Goal: Task Accomplishment & Management: Manage account settings

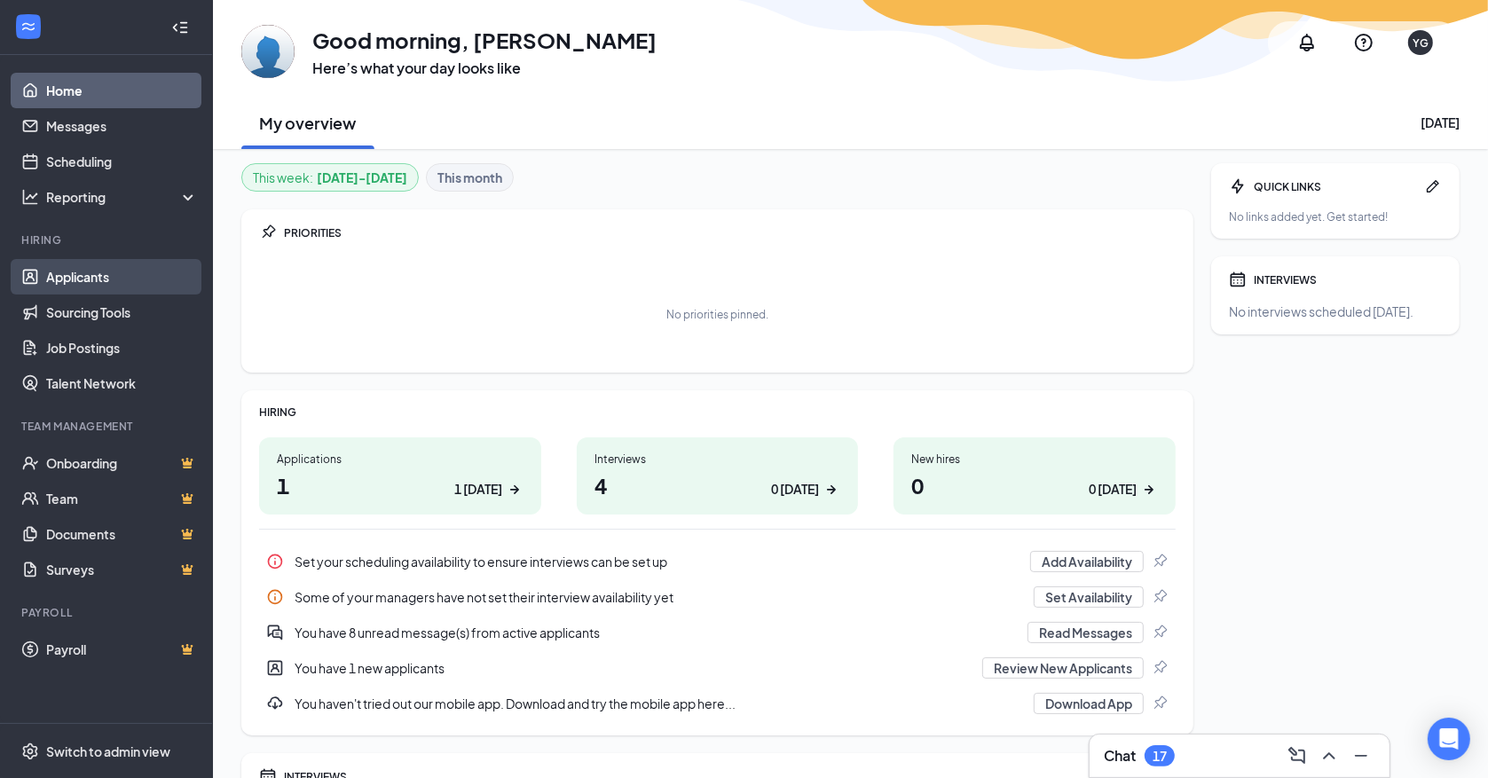
click at [100, 275] on link "Applicants" at bounding box center [122, 276] width 152 height 35
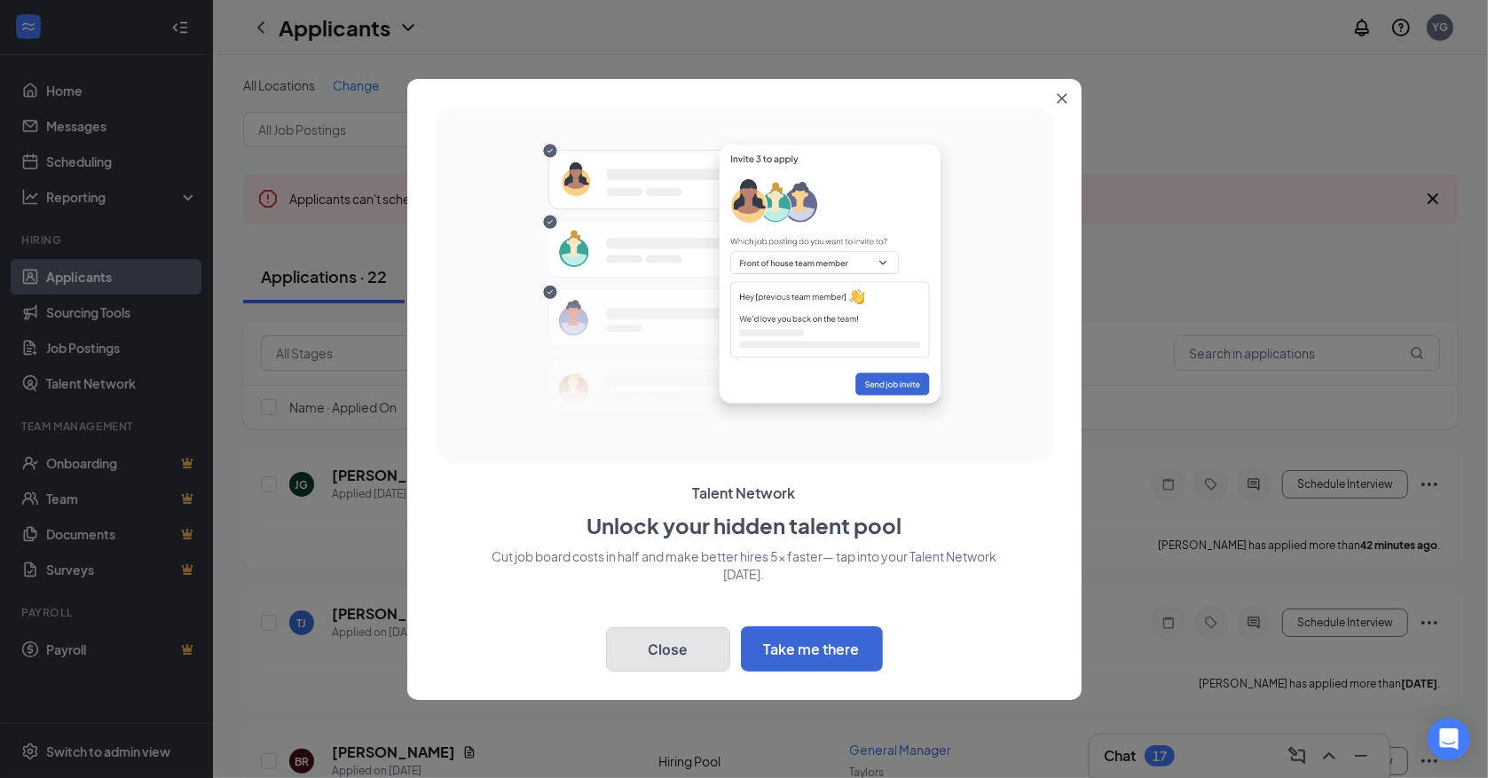
click at [668, 645] on button "Close" at bounding box center [668, 649] width 124 height 44
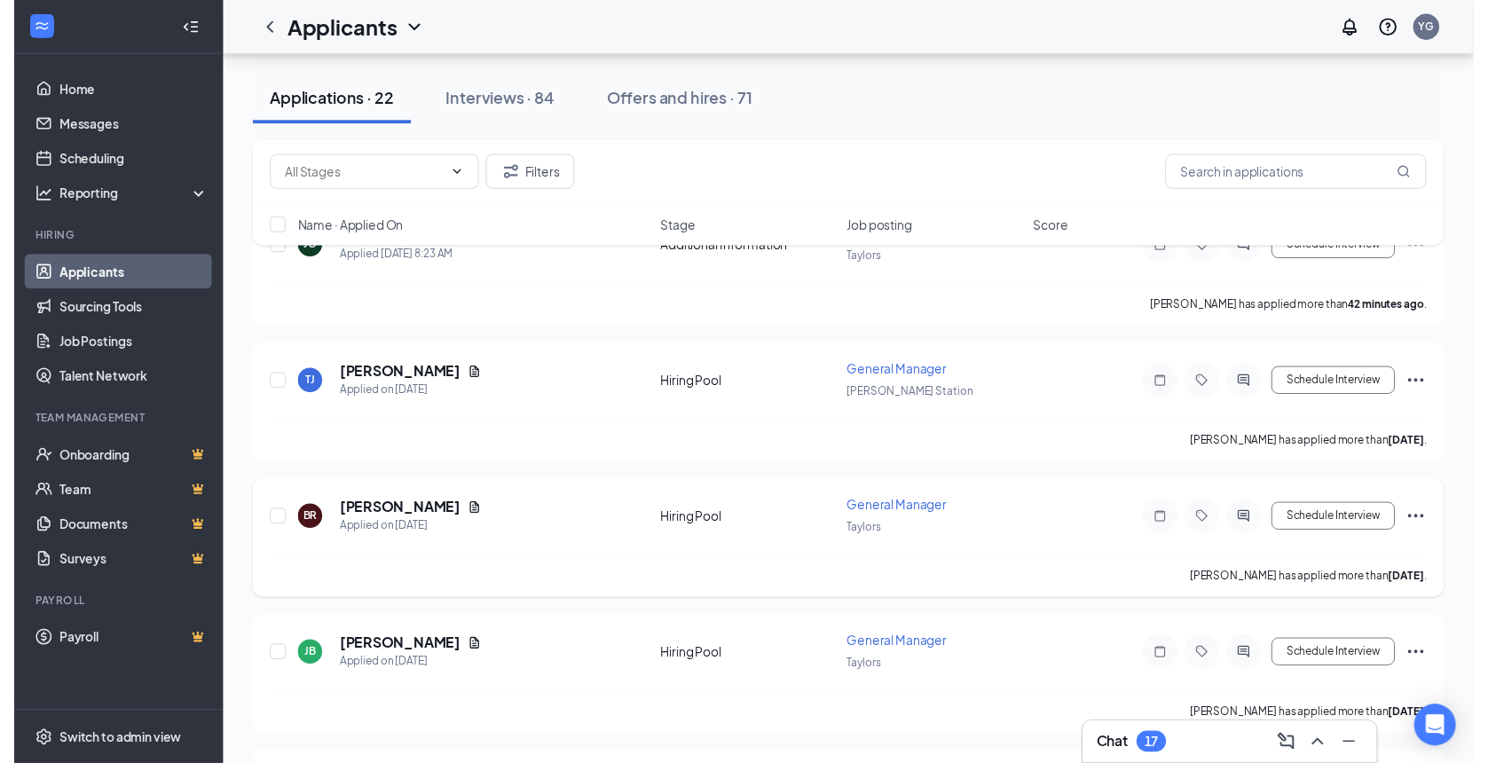
scroll to position [263, 0]
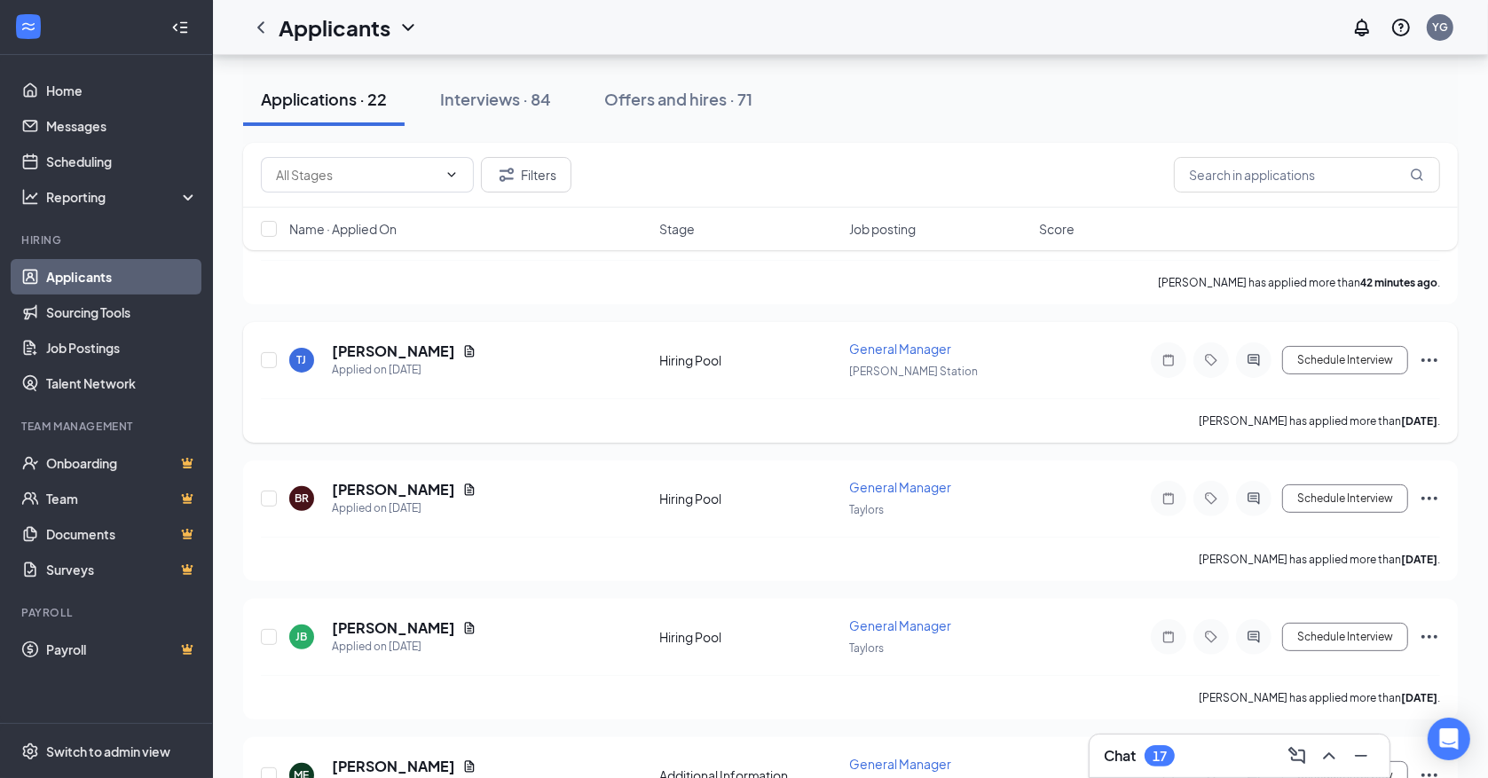
click at [435, 342] on div "[PERSON_NAME]" at bounding box center [404, 352] width 145 height 20
click at [465, 352] on icon "Document" at bounding box center [470, 351] width 10 height 12
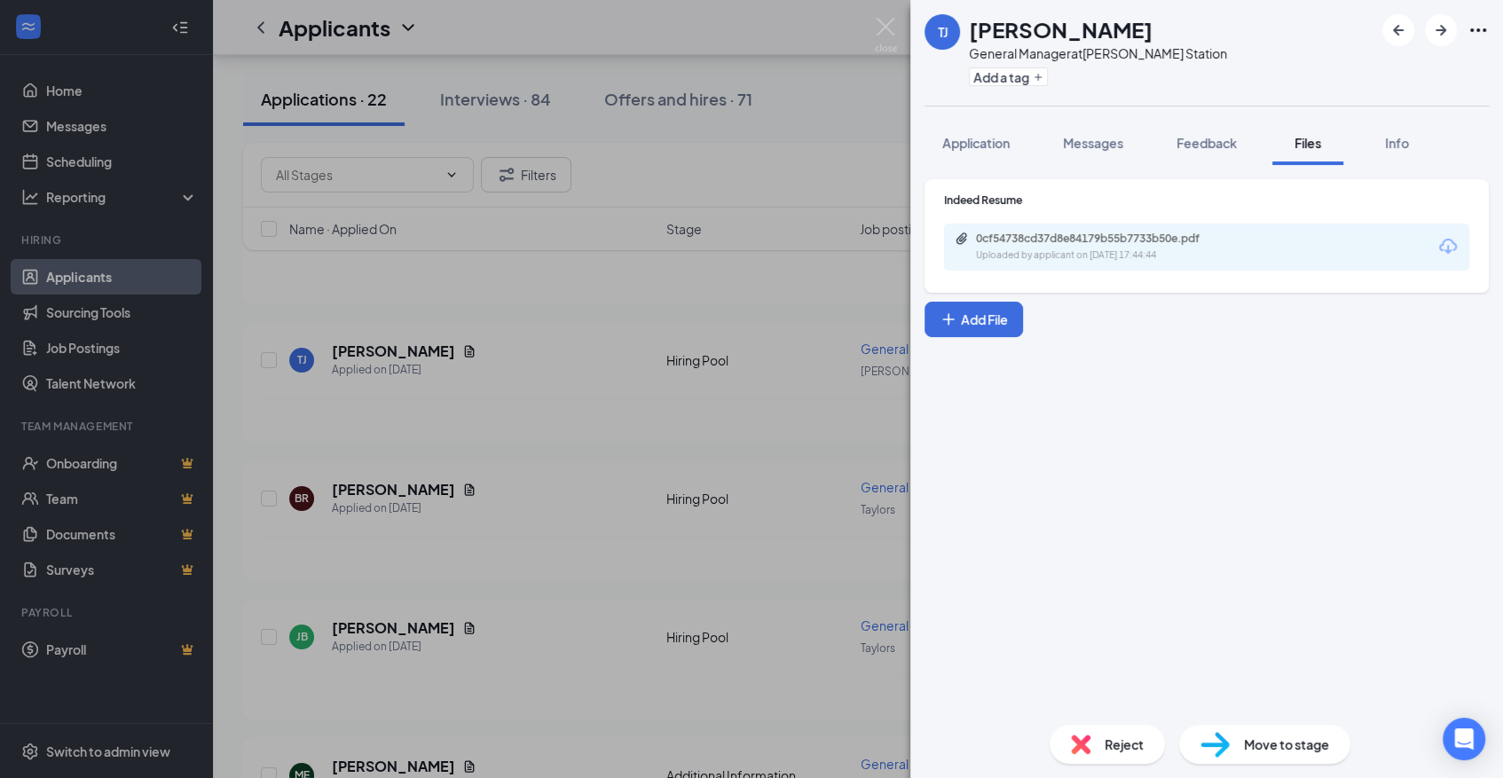
click at [1444, 250] on icon "Download" at bounding box center [1447, 246] width 21 height 21
click at [880, 30] on img at bounding box center [886, 35] width 22 height 35
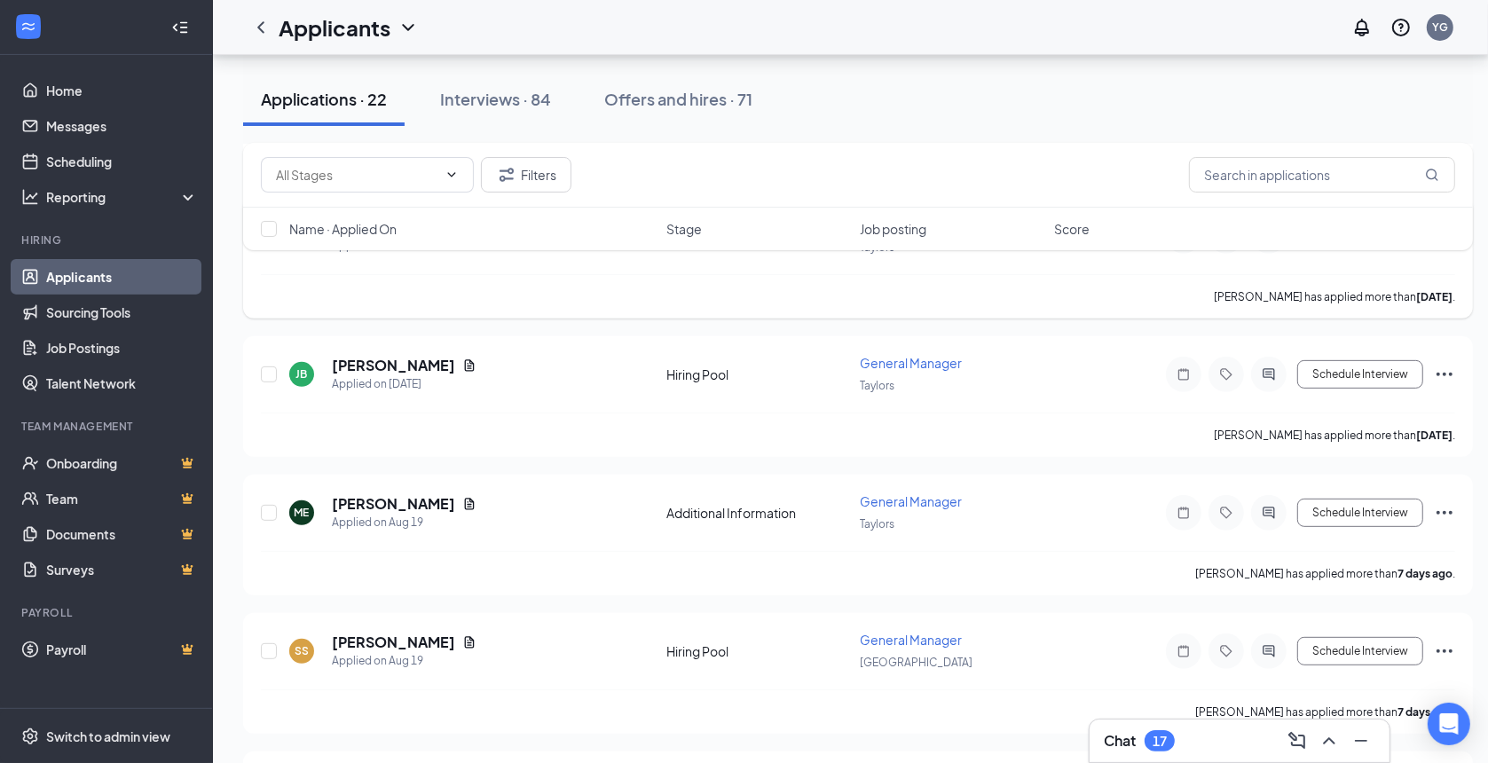
scroll to position [394, 0]
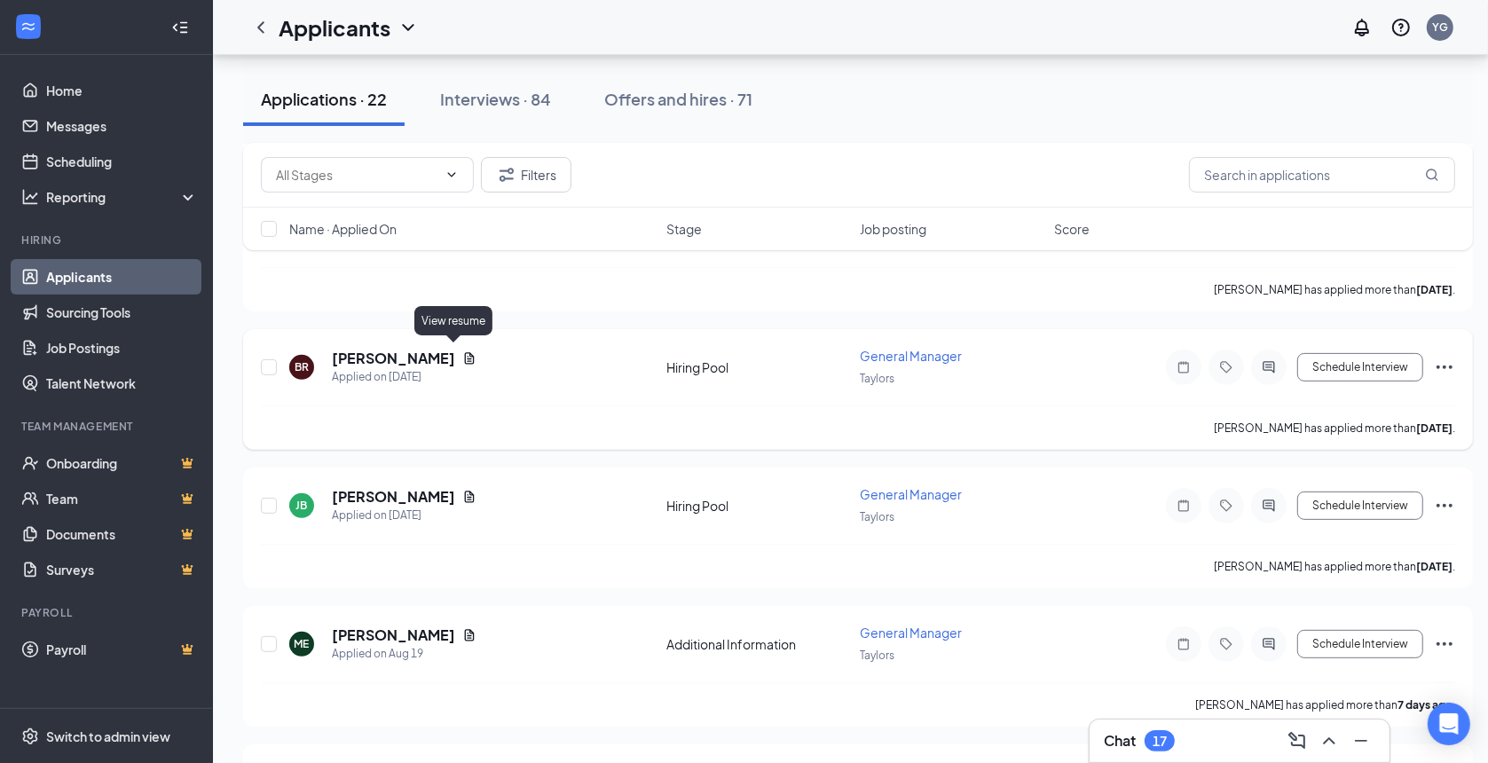
click at [462, 356] on icon "Document" at bounding box center [469, 358] width 14 height 14
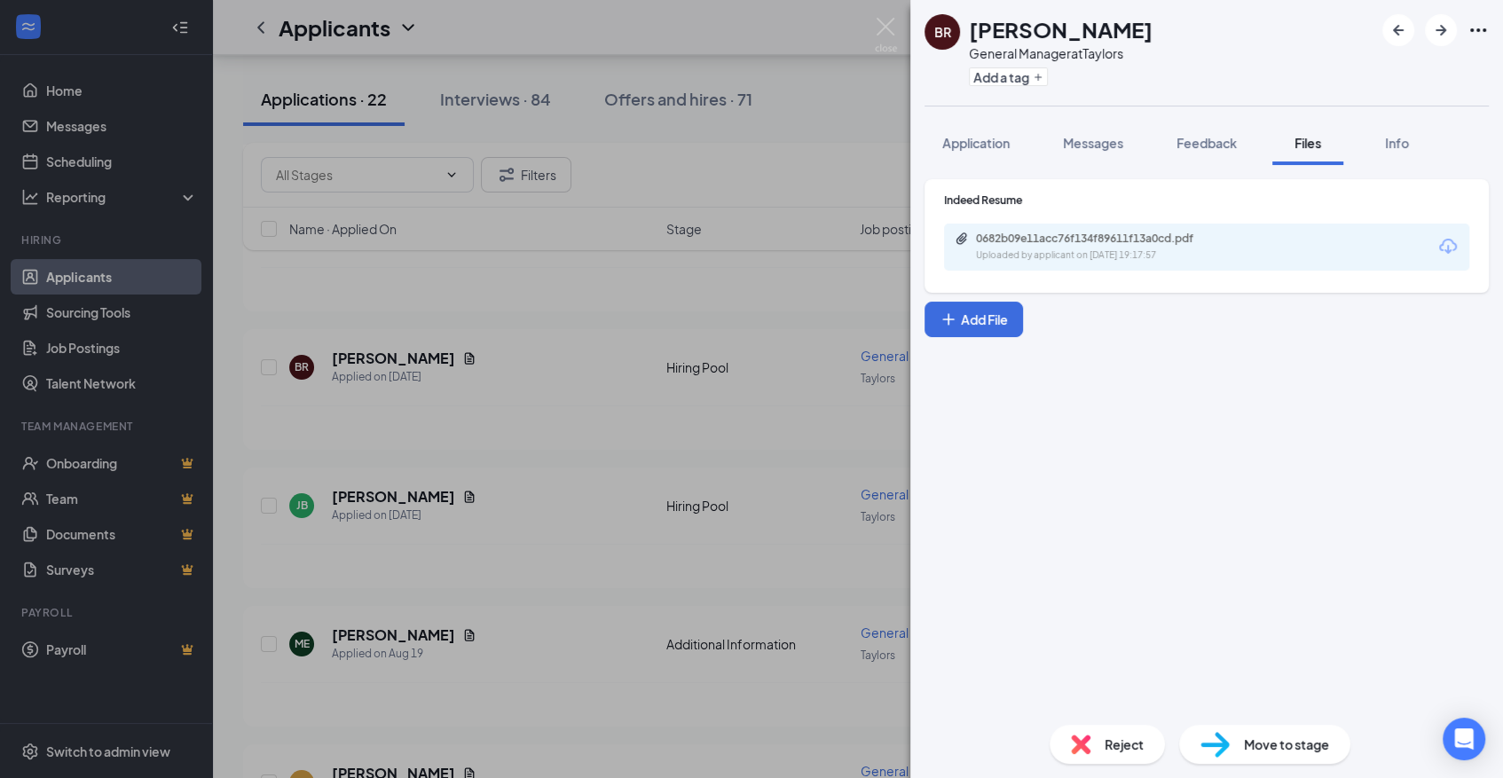
click at [1455, 253] on icon "Download" at bounding box center [1447, 246] width 21 height 21
drag, startPoint x: 891, startPoint y: 33, endPoint x: 875, endPoint y: 34, distance: 16.0
click at [890, 33] on img at bounding box center [886, 35] width 22 height 35
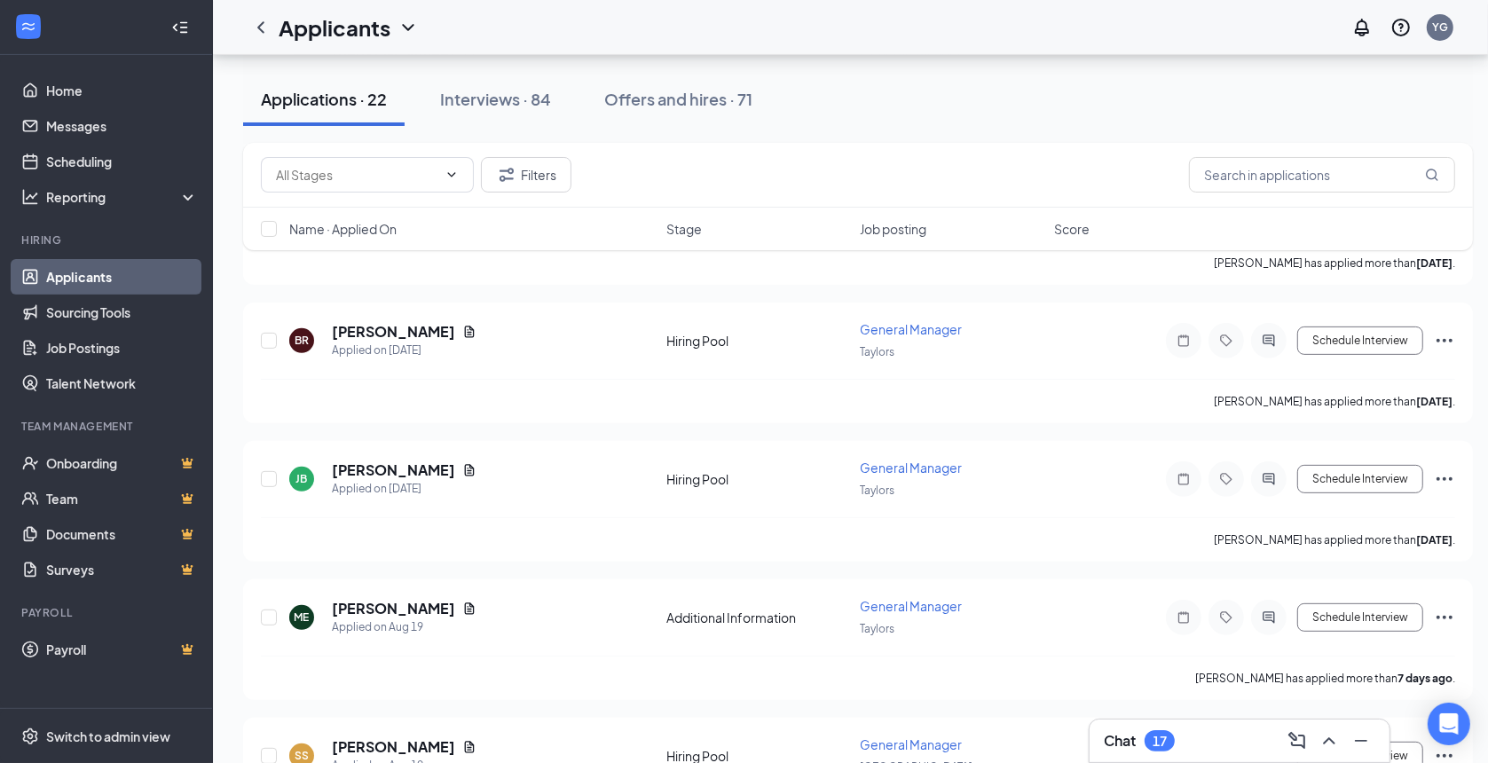
scroll to position [394, 0]
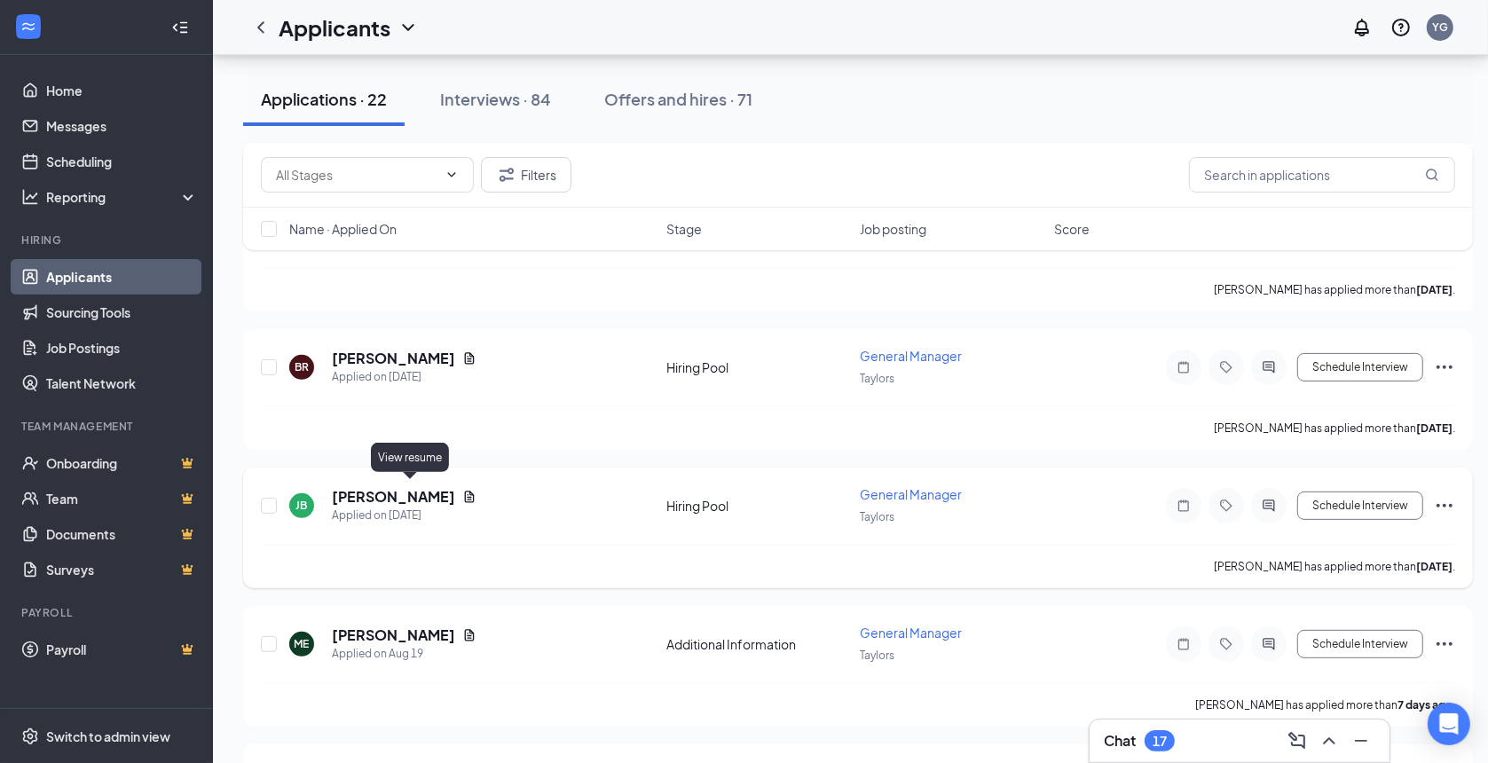
click at [462, 490] on icon "Document" at bounding box center [469, 497] width 14 height 14
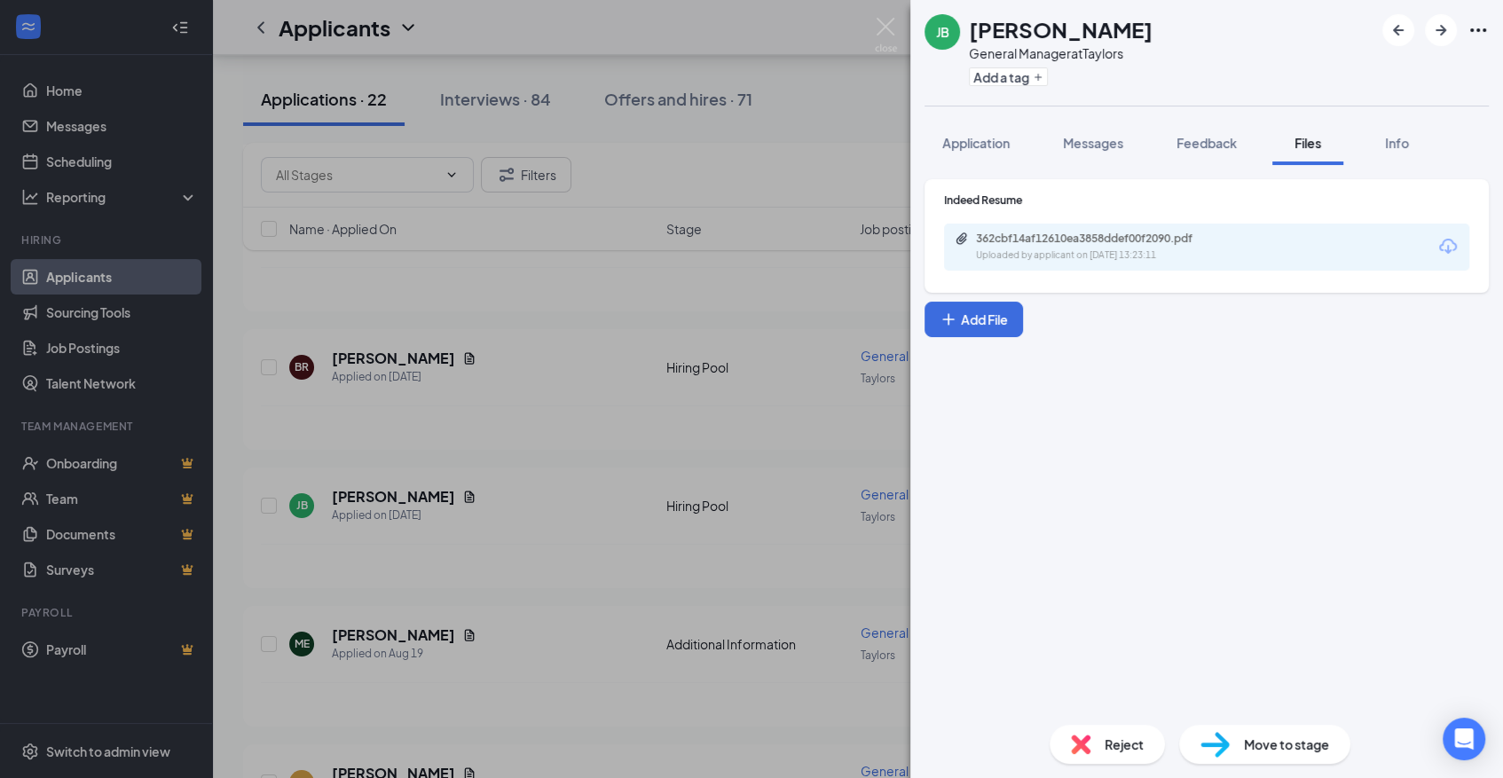
click at [1441, 256] on icon "Download" at bounding box center [1447, 246] width 21 height 21
click at [877, 30] on img at bounding box center [886, 35] width 22 height 35
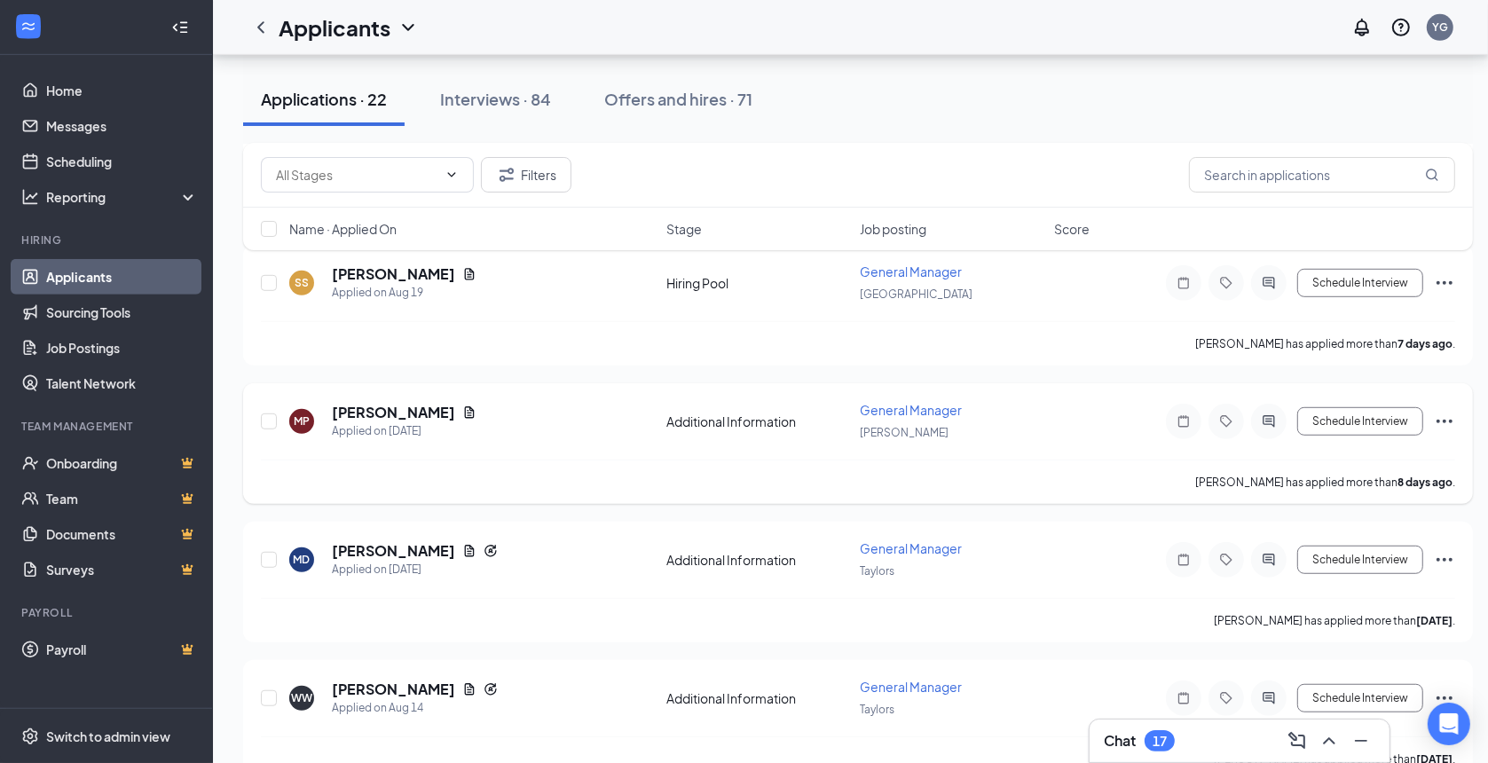
scroll to position [920, 0]
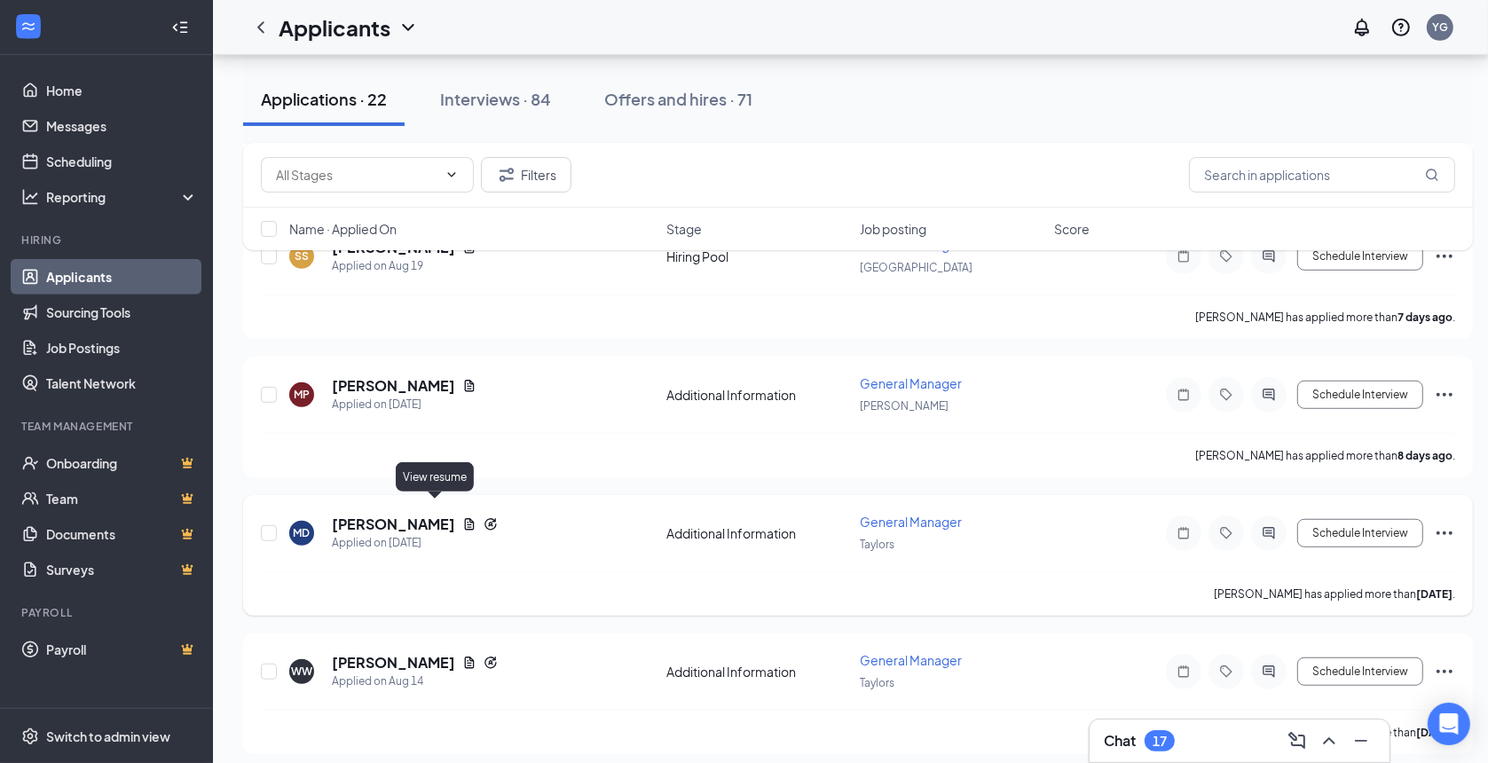
click at [465, 518] on icon "Document" at bounding box center [470, 524] width 10 height 12
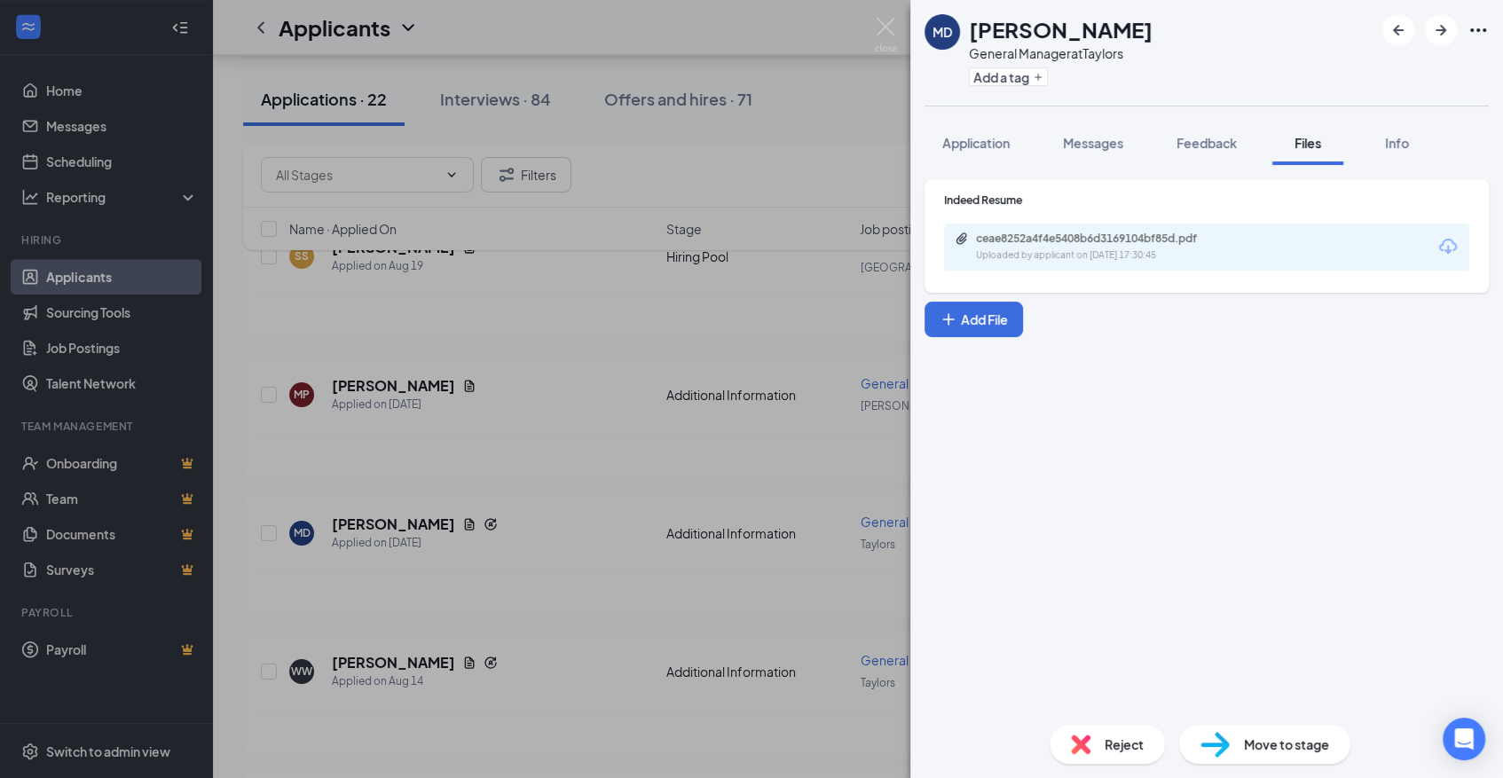
click at [1320, 278] on div "Indeed Resume ceae8252a4f4e5408b6d3169104bf85d.pdf Uploaded by applicant on [DA…" at bounding box center [1207, 236] width 564 height 114
click at [1448, 252] on icon "Download" at bounding box center [1447, 246] width 21 height 21
click at [886, 31] on img at bounding box center [886, 35] width 22 height 35
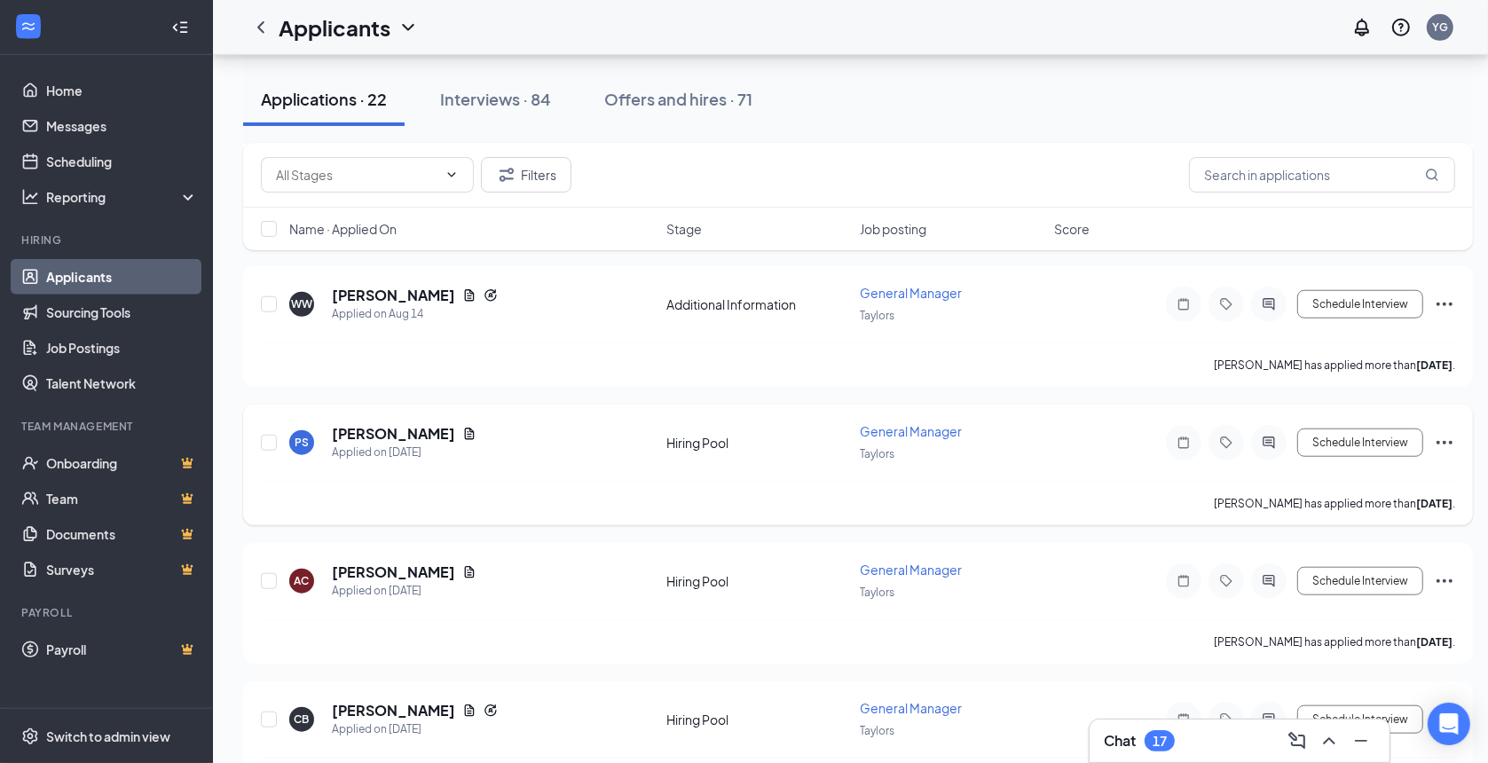
scroll to position [1314, 0]
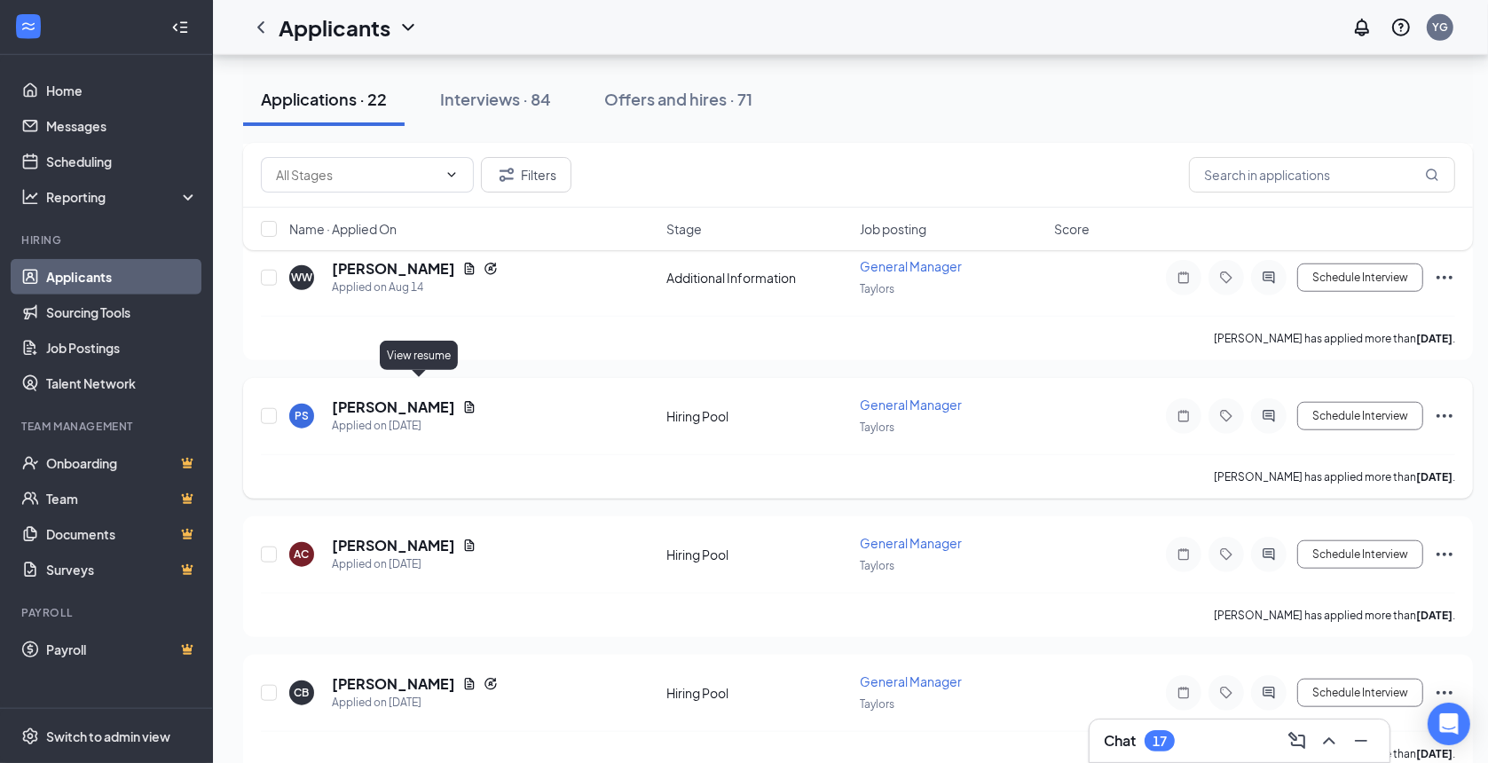
click at [465, 401] on icon "Document" at bounding box center [470, 407] width 10 height 12
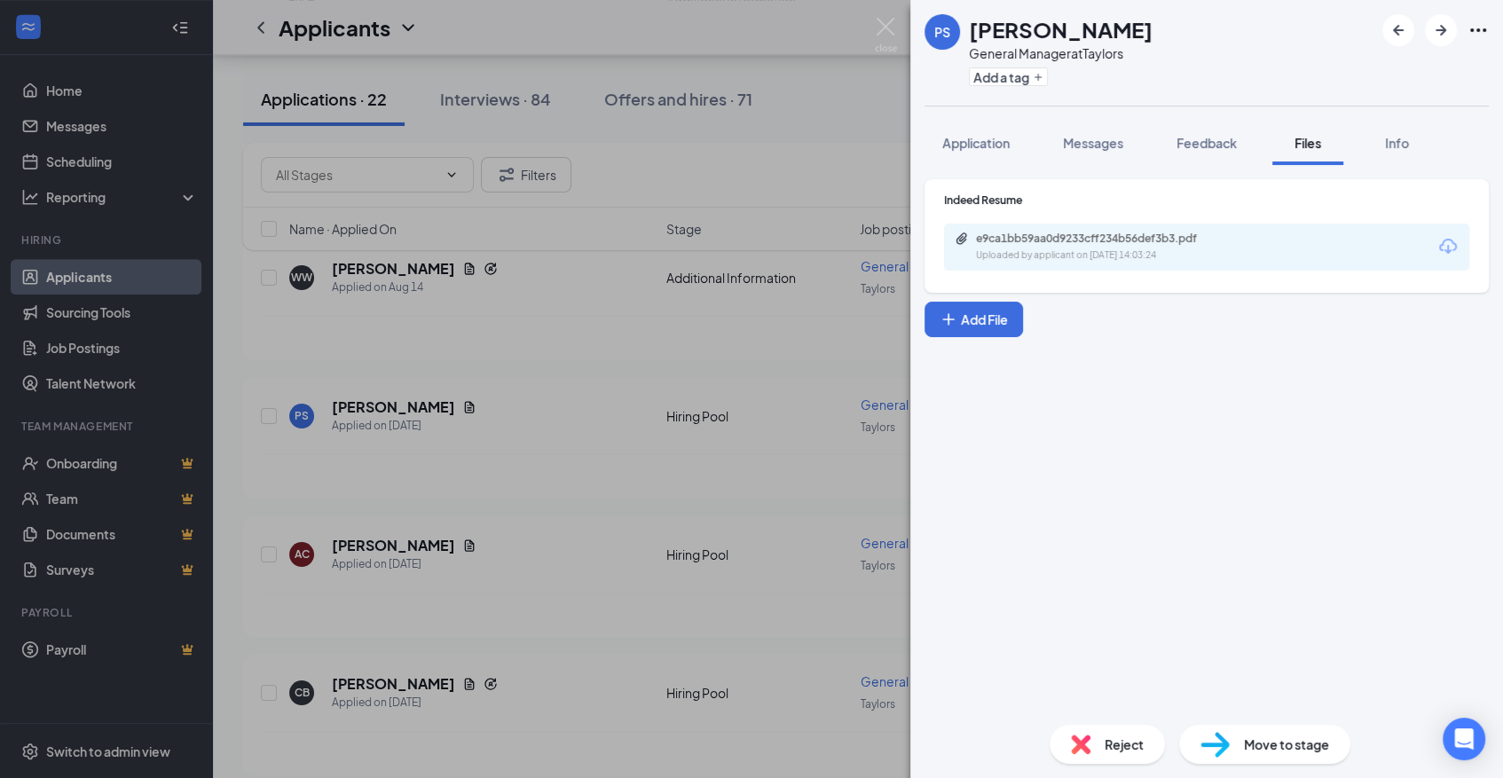
click at [1441, 254] on icon "Download" at bounding box center [1447, 246] width 21 height 21
click at [880, 20] on img at bounding box center [886, 35] width 22 height 35
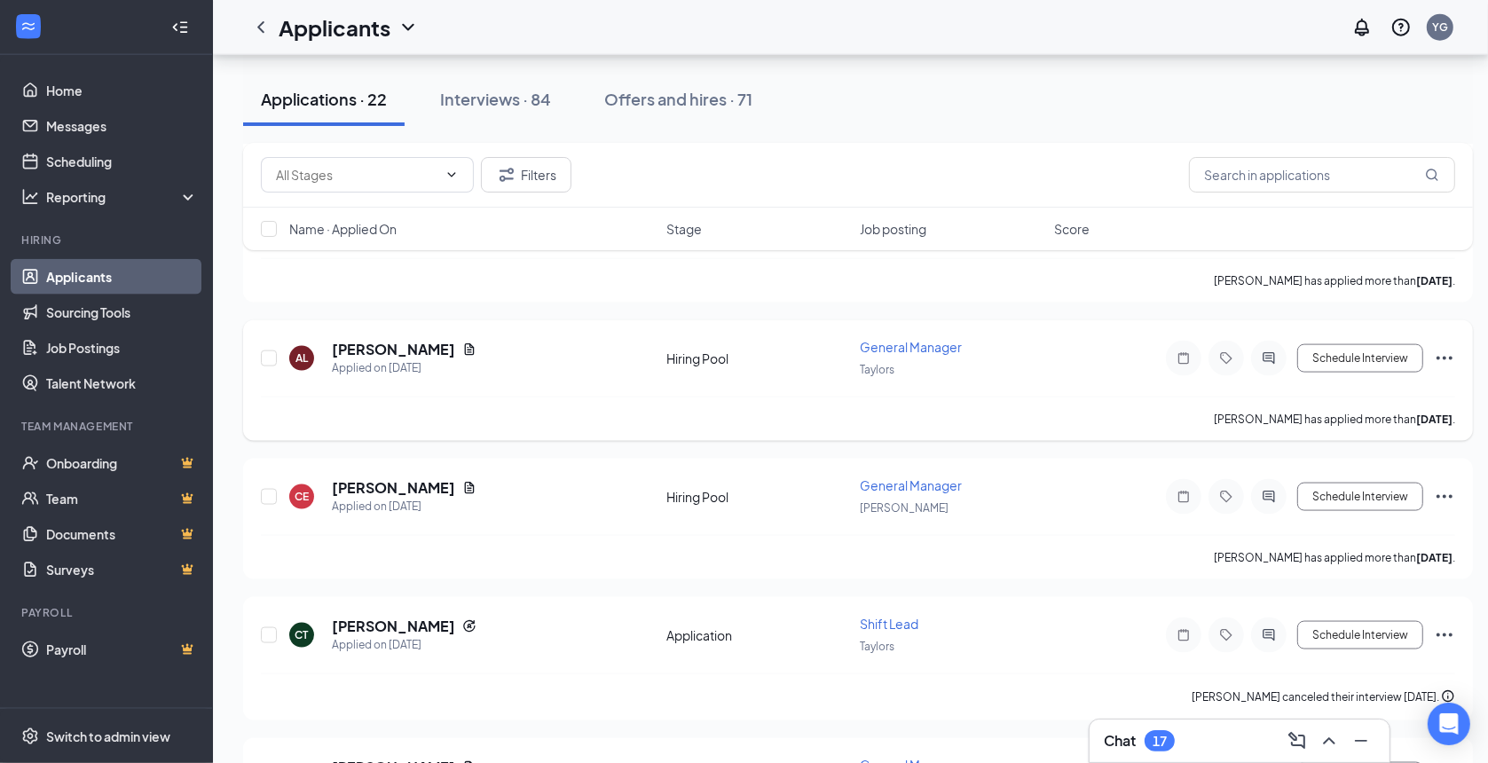
scroll to position [2103, 0]
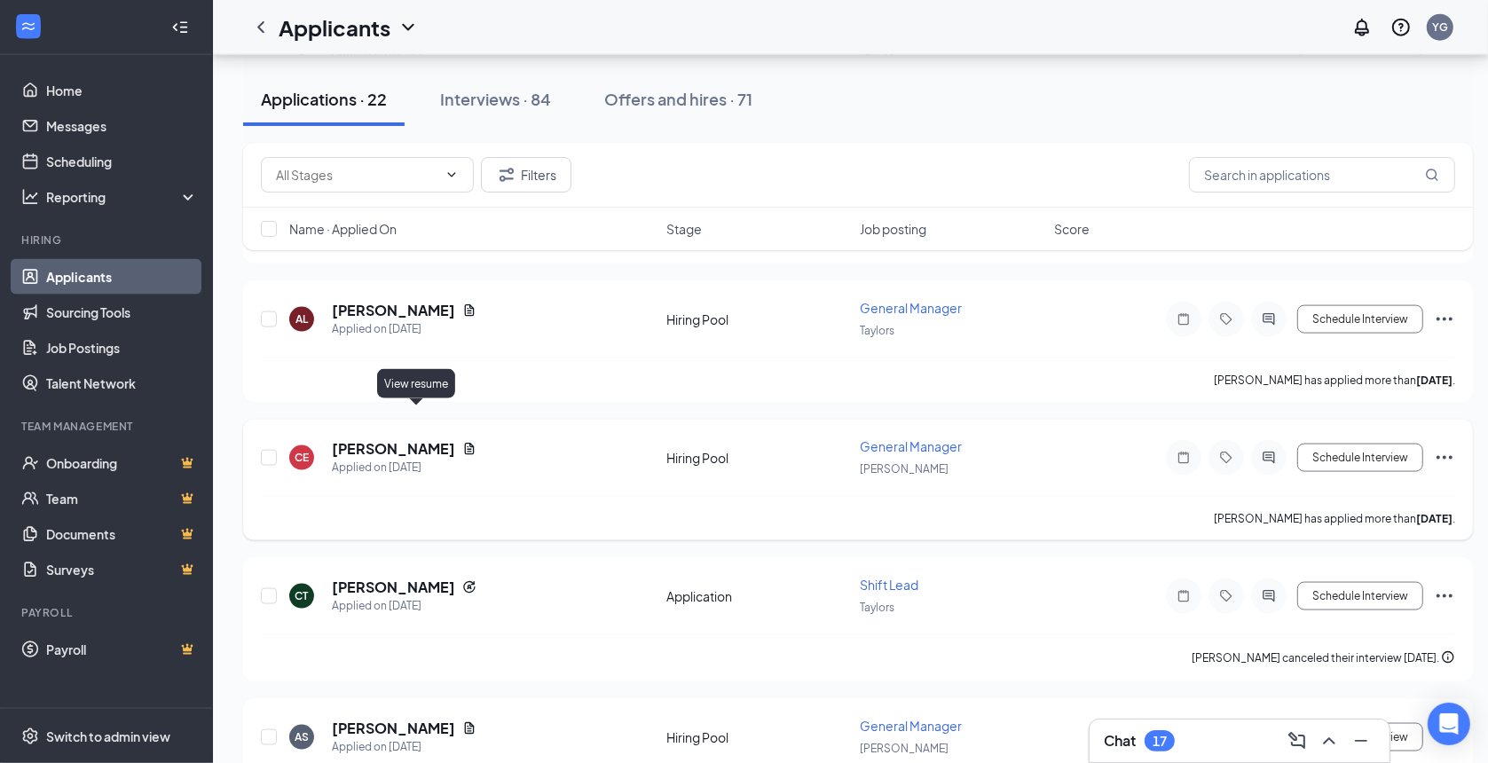
click at [462, 442] on icon "Document" at bounding box center [469, 449] width 14 height 14
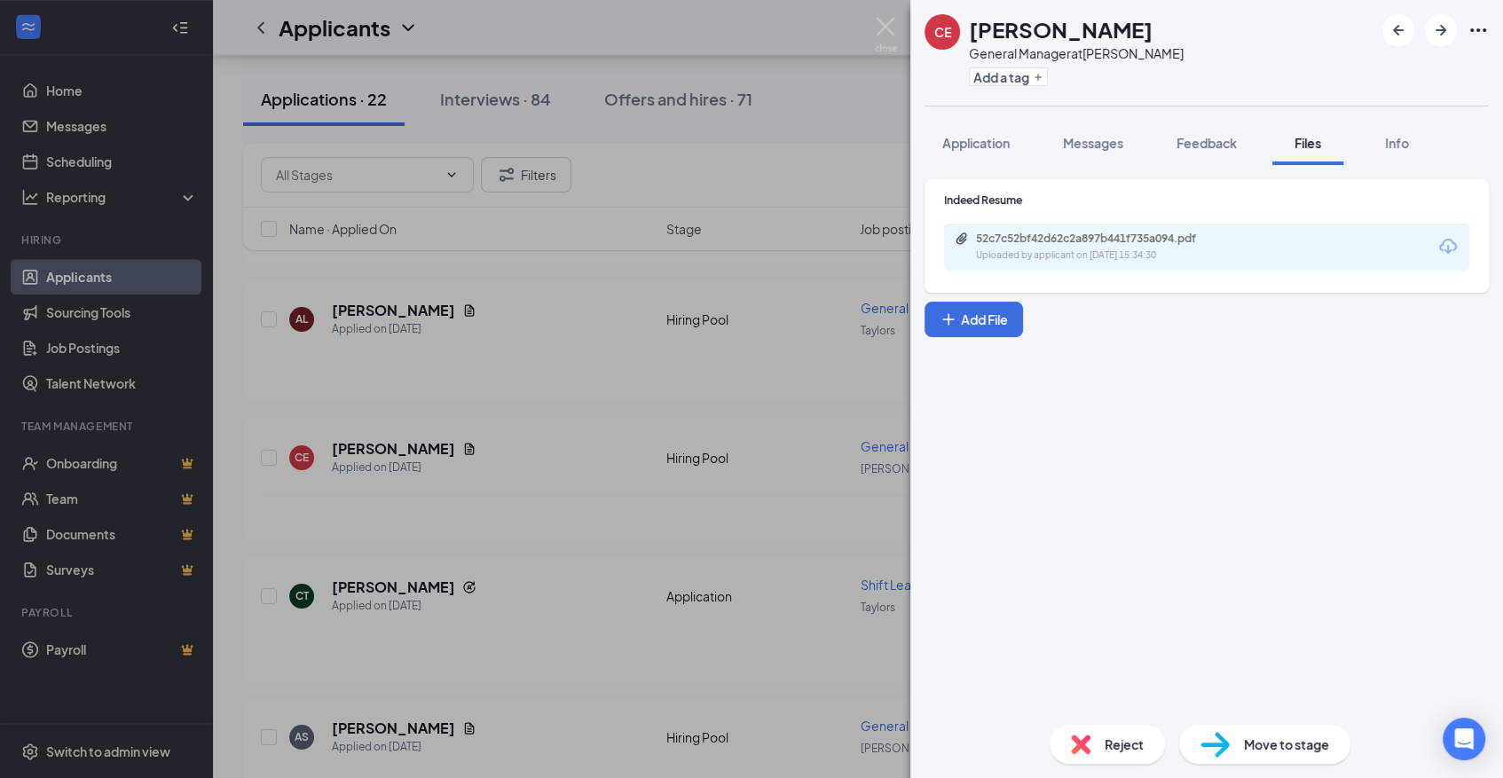
click at [1440, 247] on icon "Download" at bounding box center [1447, 246] width 21 height 21
click at [893, 25] on img at bounding box center [886, 35] width 22 height 35
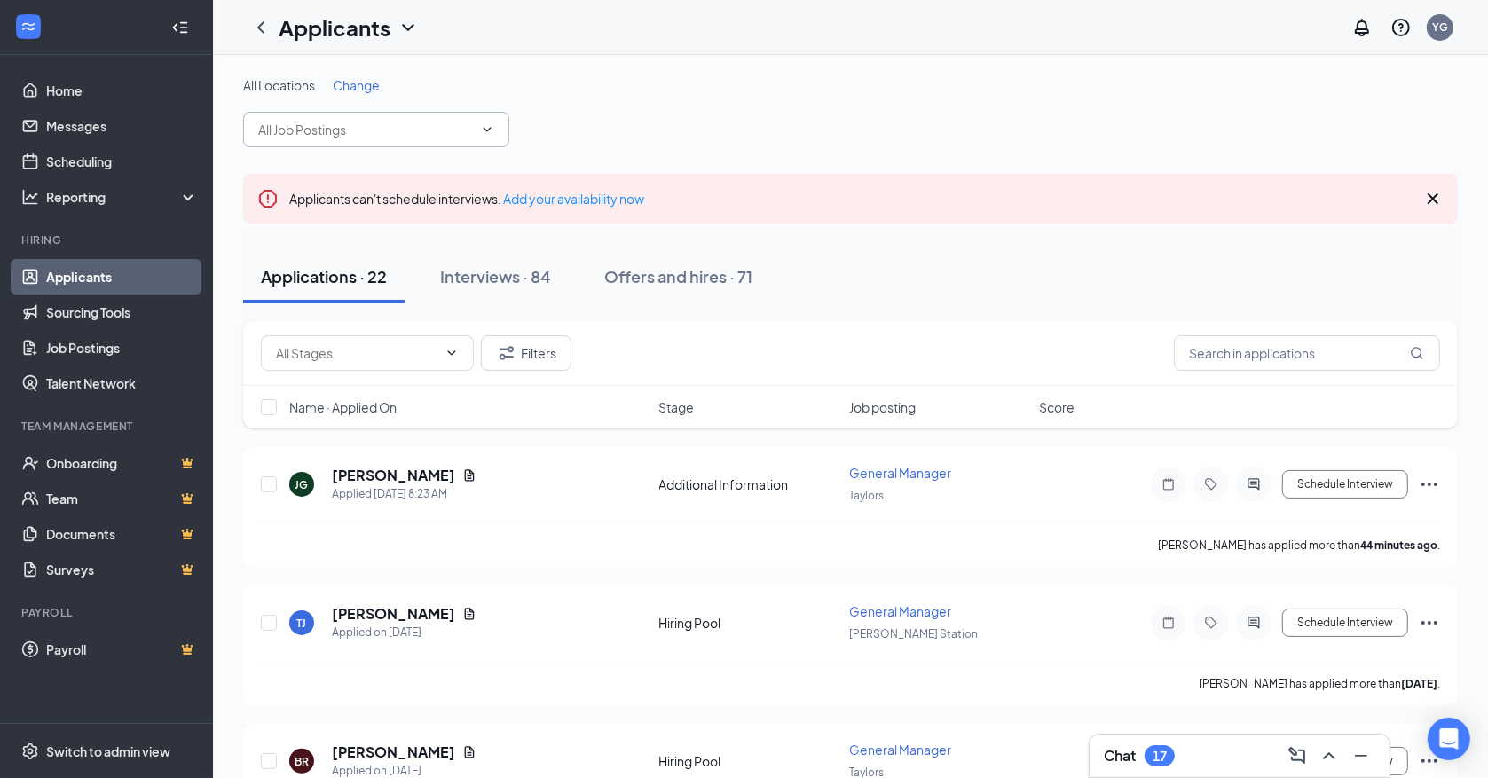
click at [505, 132] on span at bounding box center [376, 129] width 266 height 35
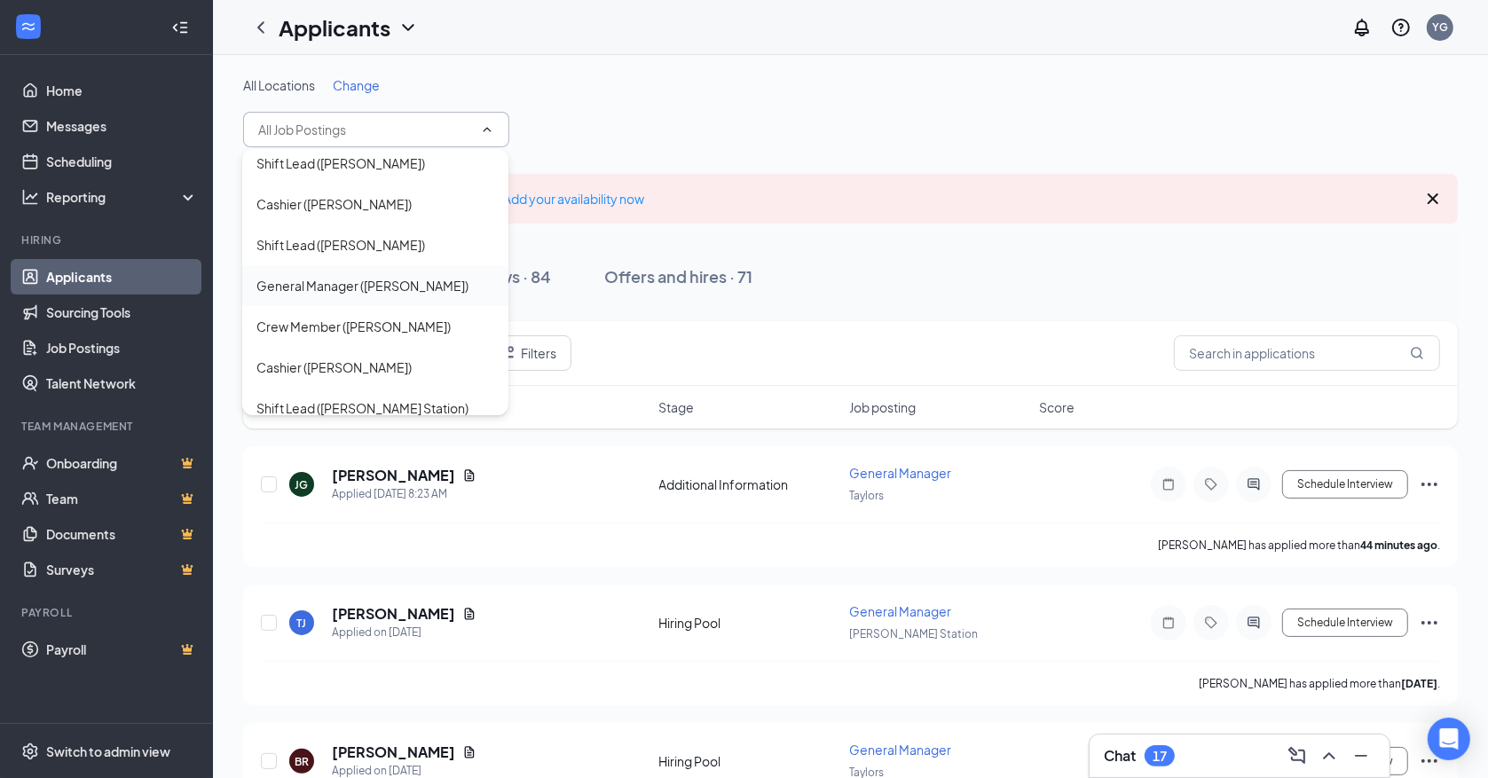
scroll to position [131, 0]
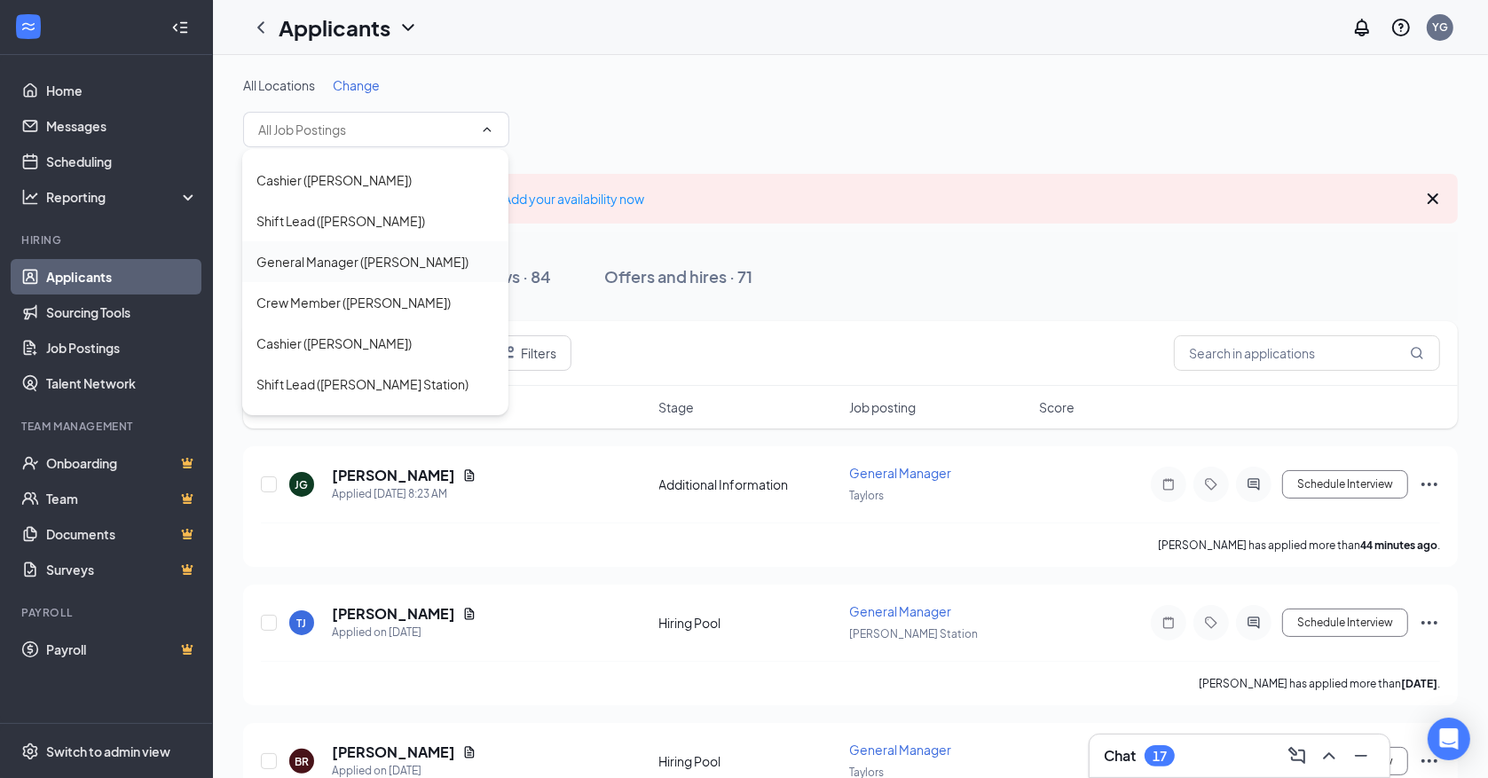
click at [386, 259] on div "General Manager ([PERSON_NAME])" at bounding box center [362, 262] width 212 height 20
type input "General Manager ([PERSON_NAME])"
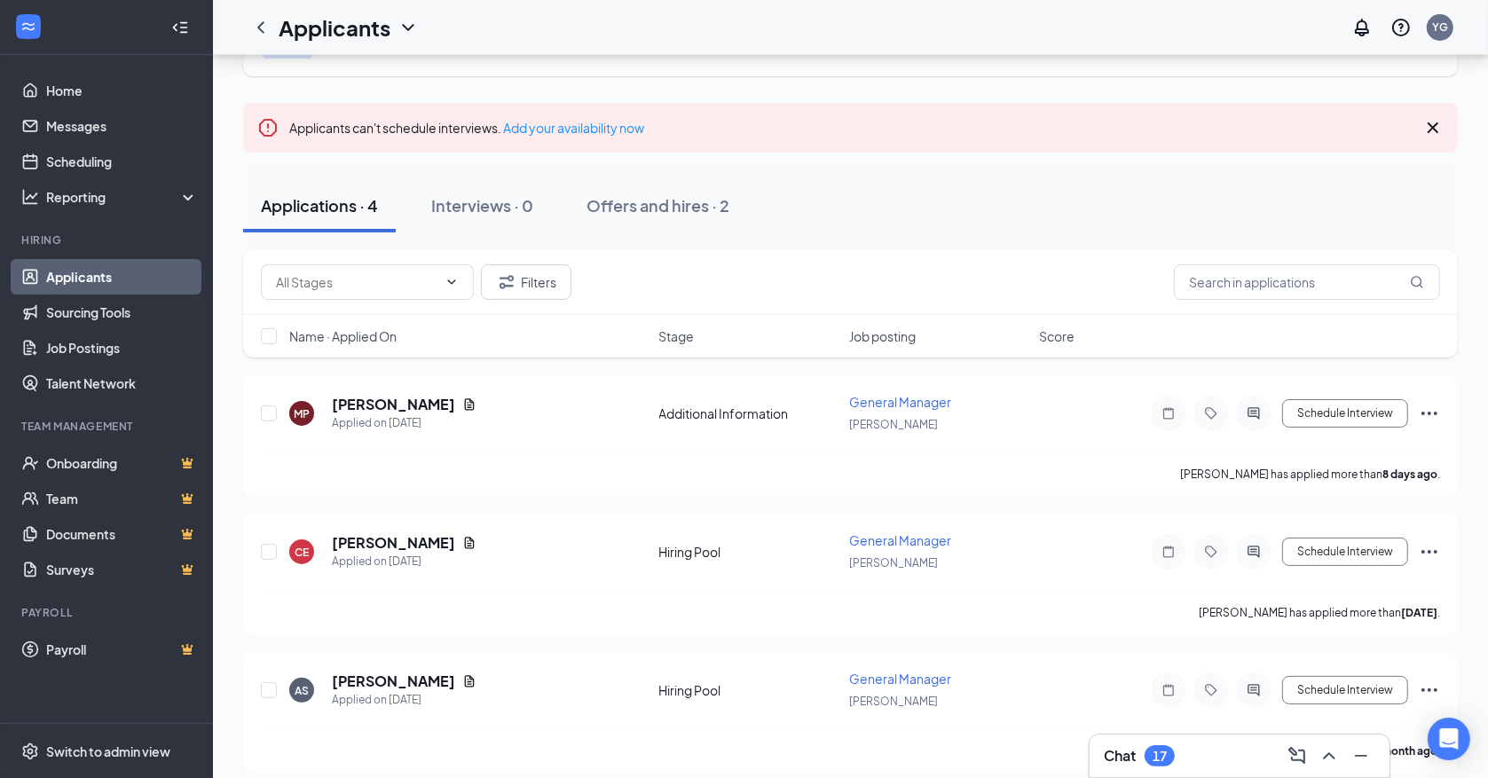
scroll to position [131, 0]
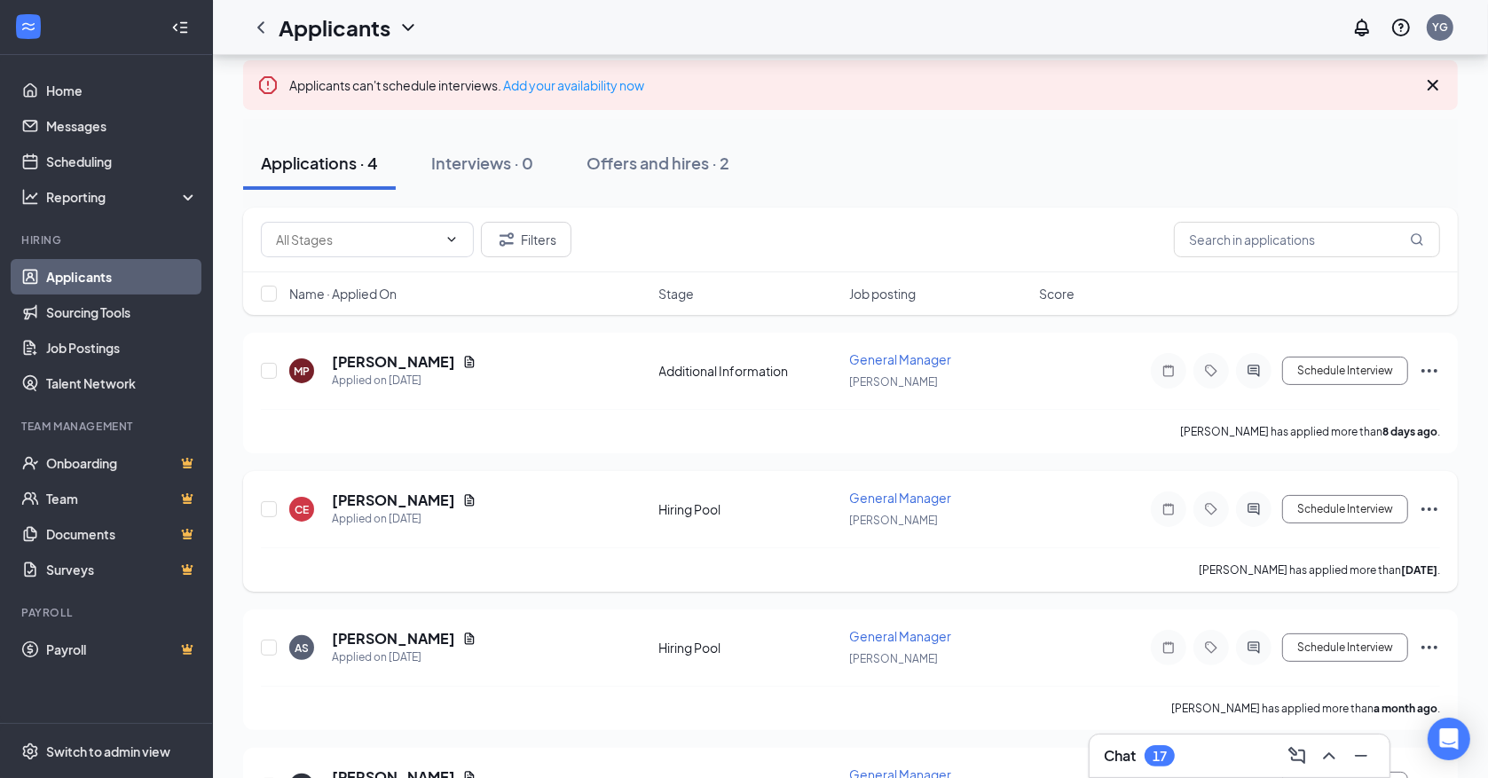
click at [414, 498] on div "[PERSON_NAME]" at bounding box center [404, 501] width 145 height 20
click at [462, 498] on icon "Document" at bounding box center [469, 500] width 14 height 14
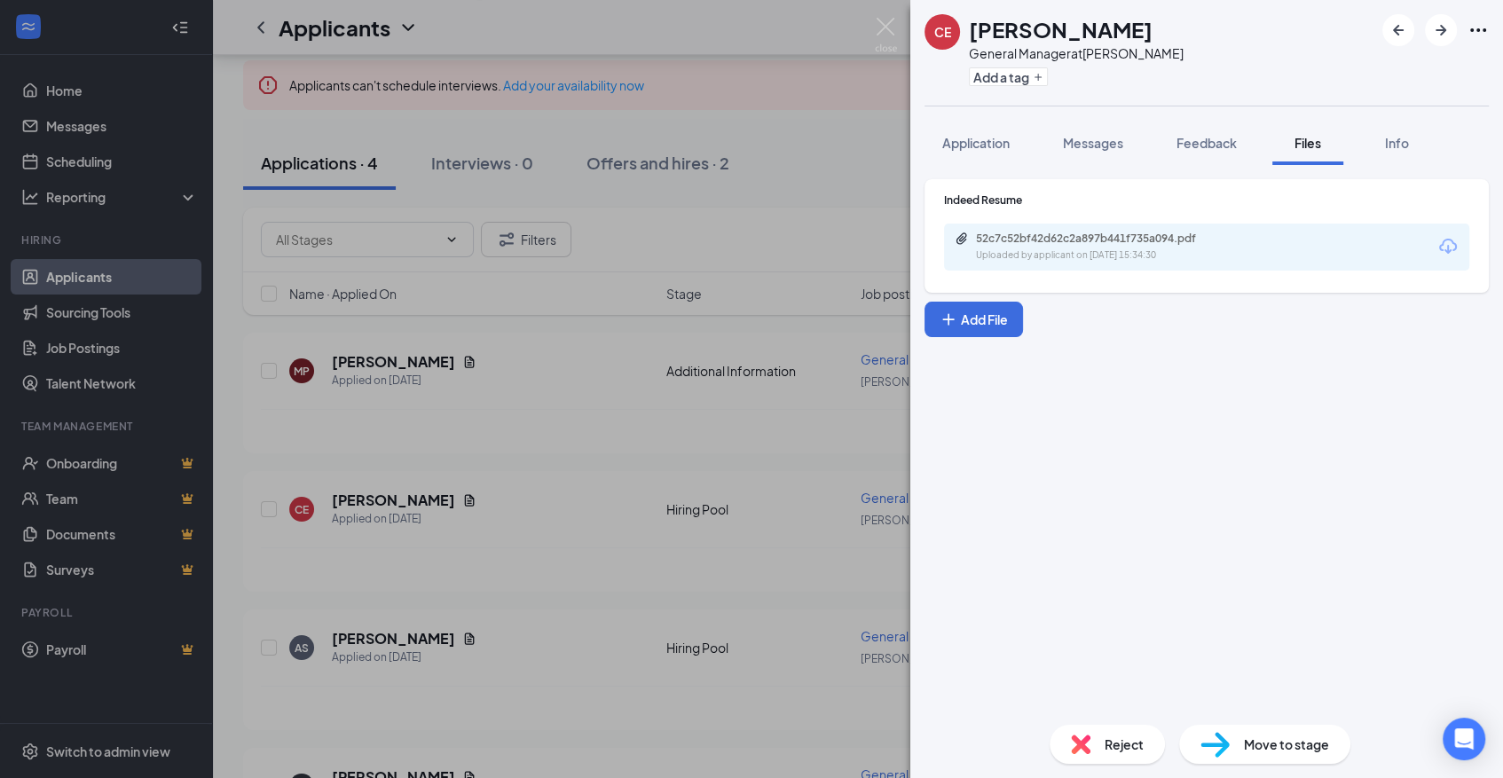
click at [1437, 256] on div "52c7c52bf42d62c2a897b441f735a094.pdf Uploaded by applicant on [DATE] 15:34:30" at bounding box center [1206, 247] width 525 height 47
click at [1453, 250] on icon "Download" at bounding box center [1447, 246] width 21 height 21
drag, startPoint x: 893, startPoint y: 10, endPoint x: 895, endPoint y: 30, distance: 20.6
click at [886, 15] on div "CE [PERSON_NAME] General Manager at [PERSON_NAME] Add a tag Application Message…" at bounding box center [751, 389] width 1503 height 778
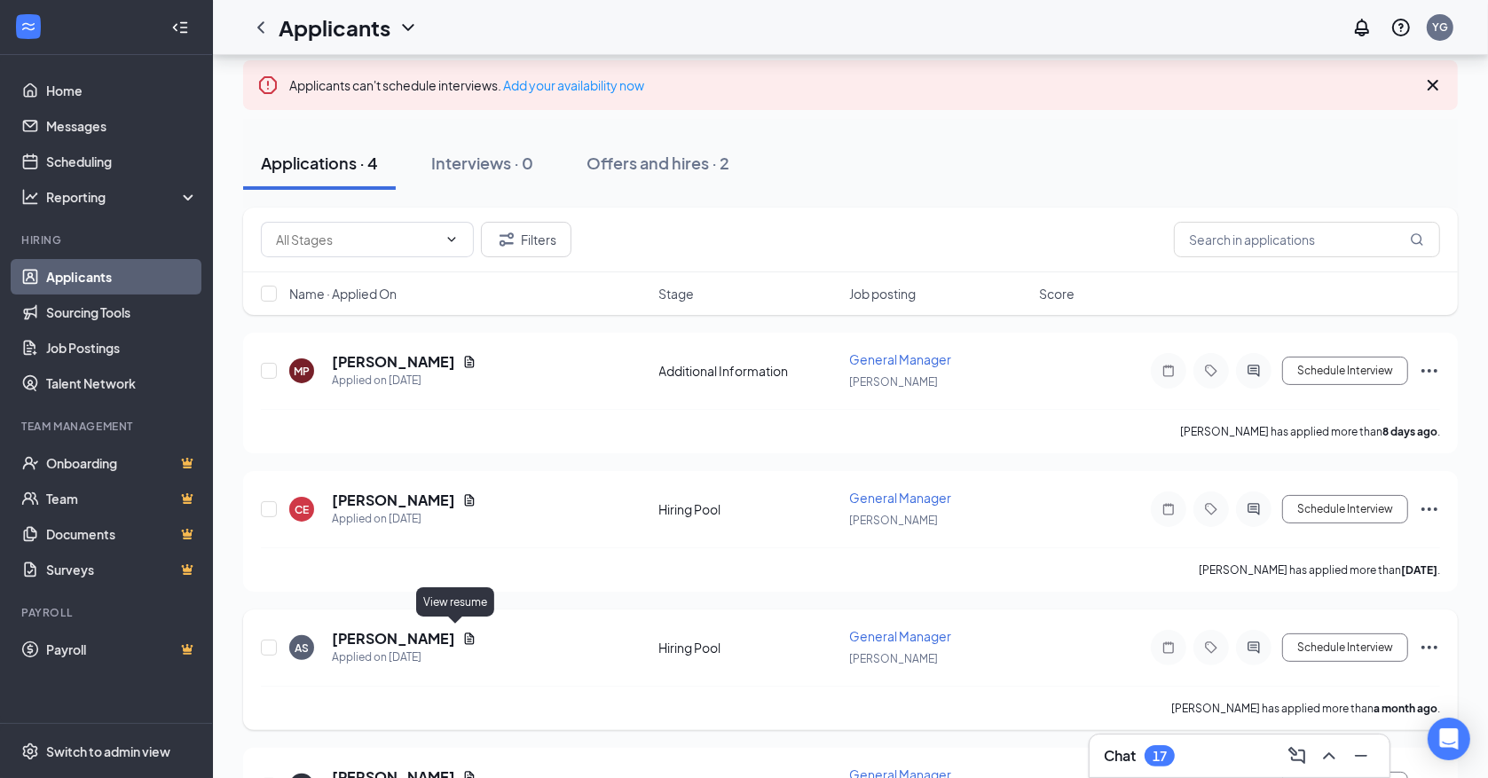
click at [468, 635] on icon "Document" at bounding box center [469, 639] width 14 height 14
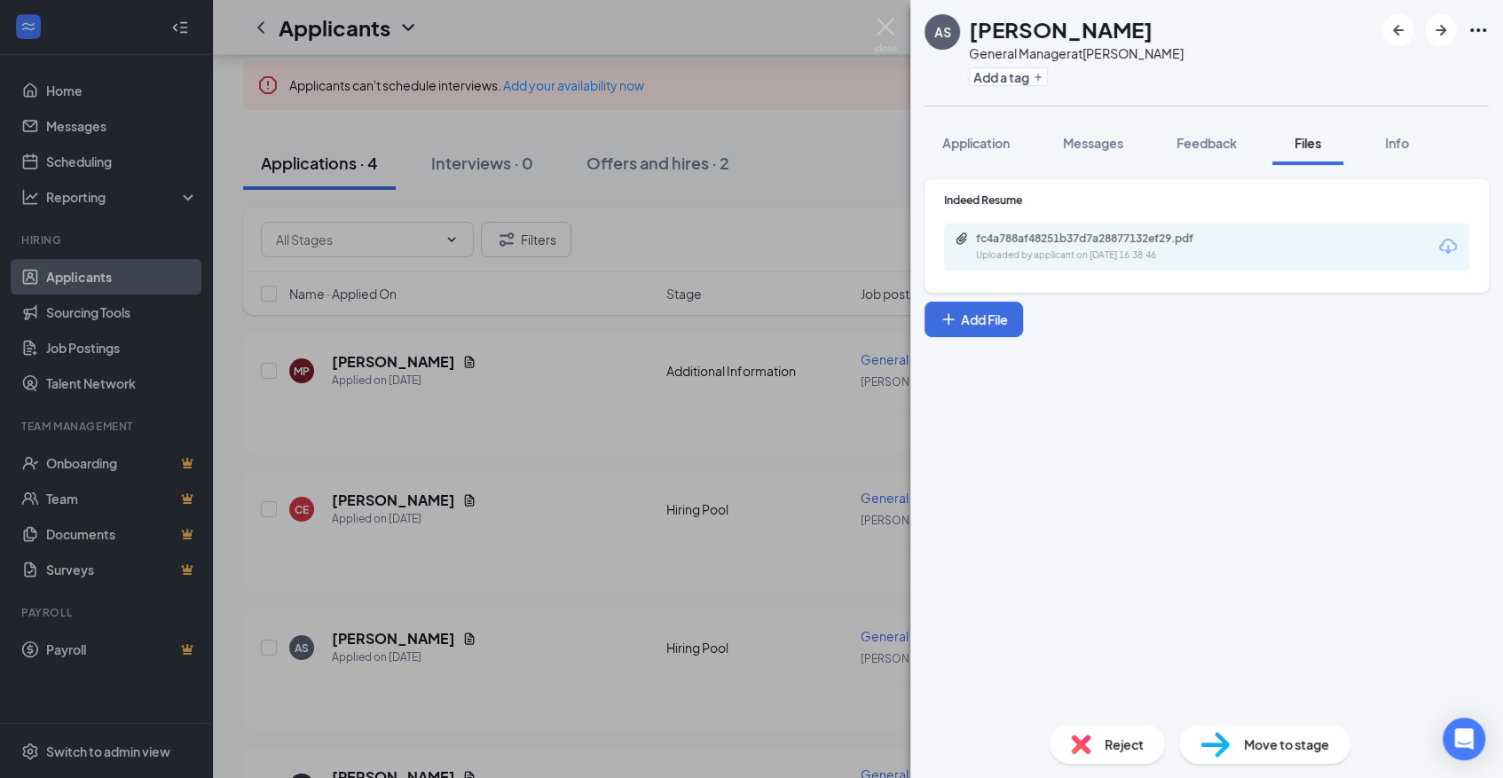
click at [1450, 251] on icon "Download" at bounding box center [1447, 246] width 21 height 21
click at [892, 21] on img at bounding box center [886, 35] width 22 height 35
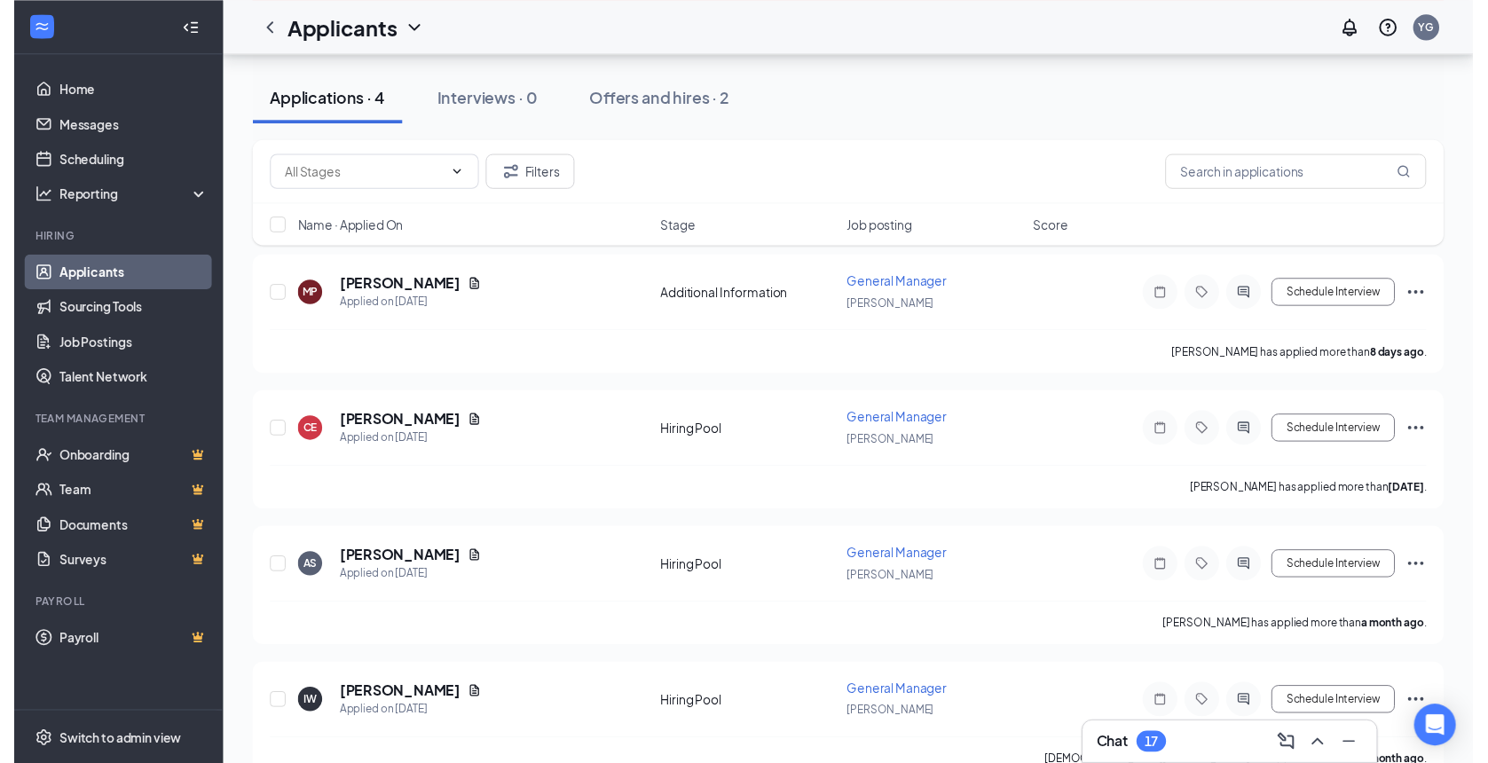
scroll to position [233, 0]
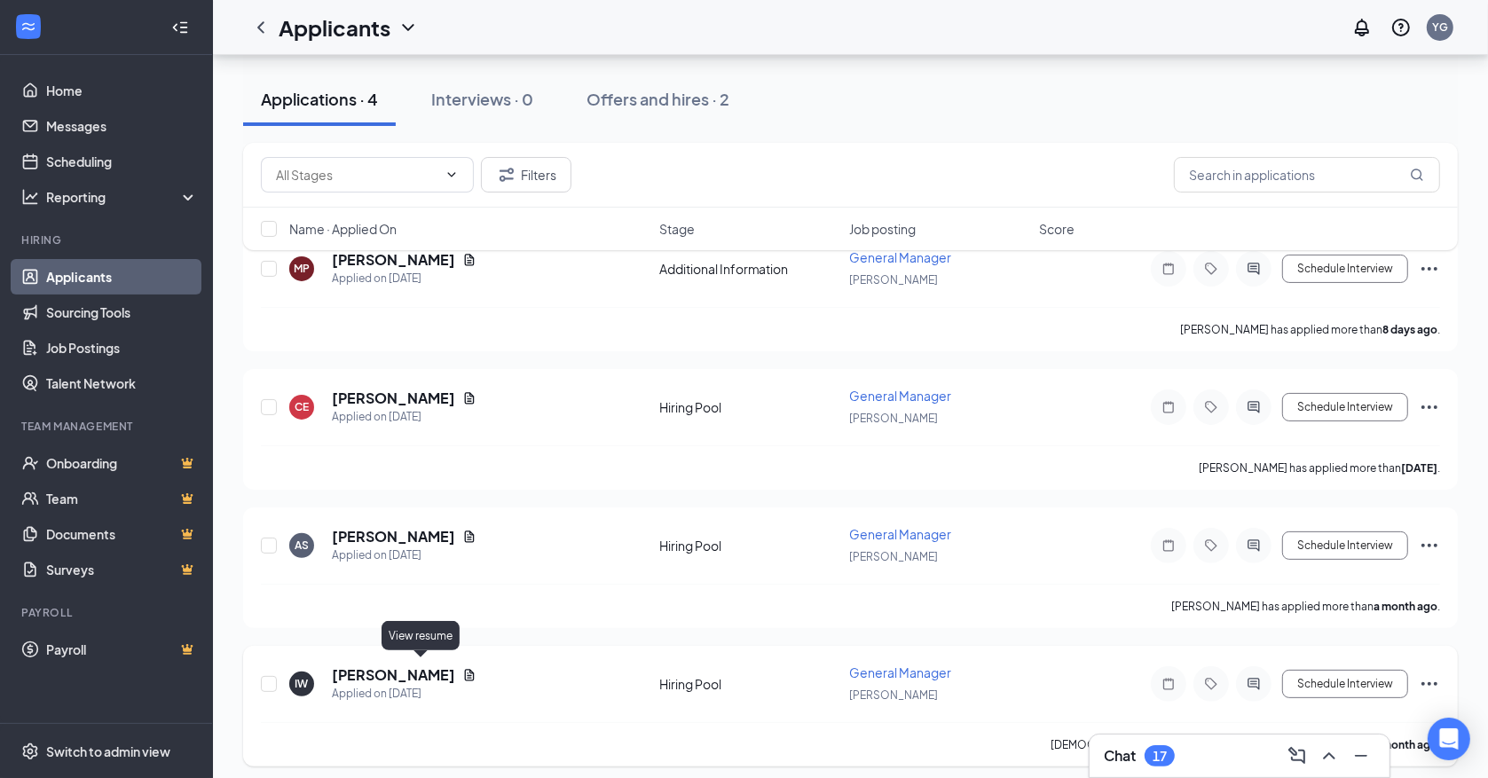
click at [462, 668] on icon "Document" at bounding box center [469, 675] width 14 height 14
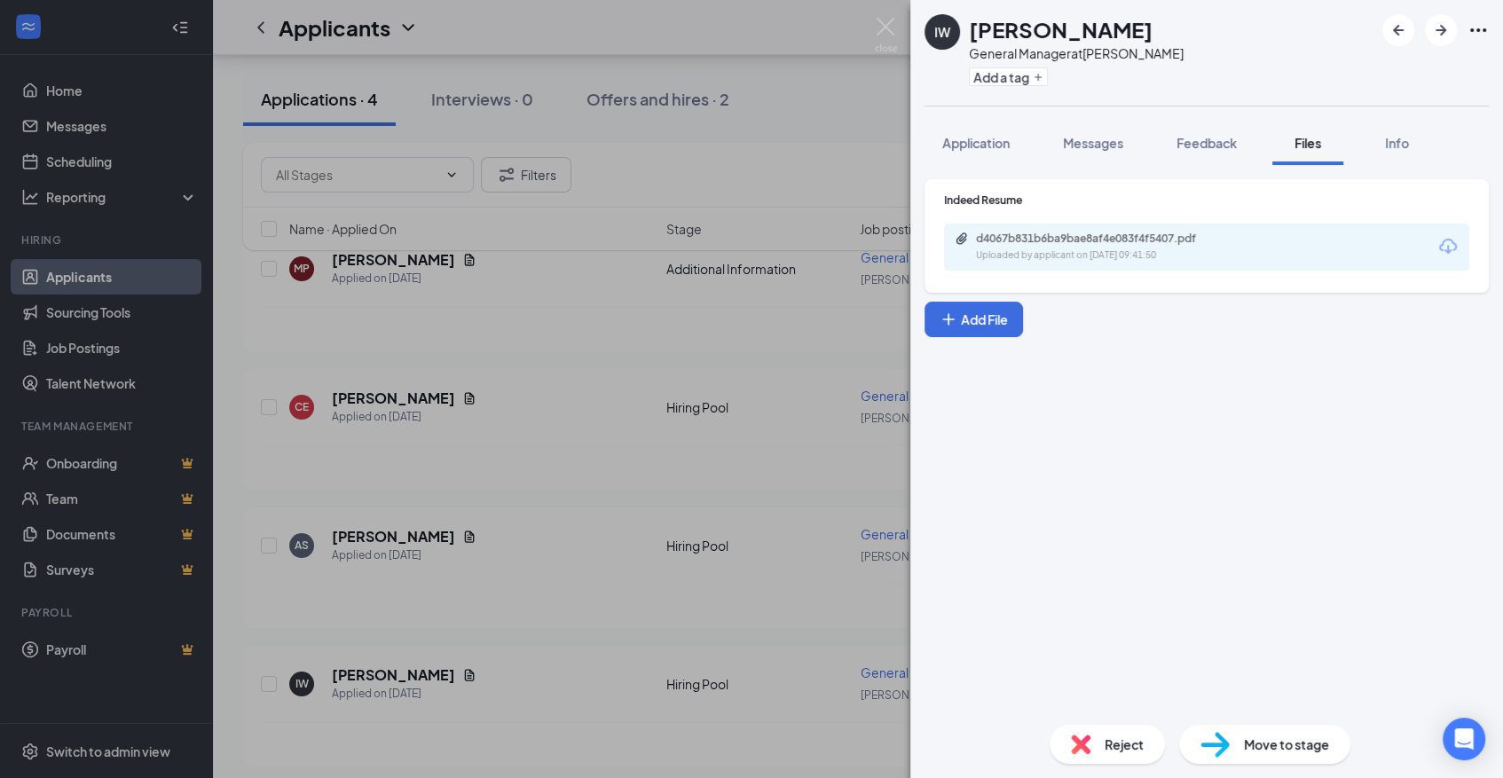
click at [1448, 254] on icon "Download" at bounding box center [1448, 246] width 18 height 15
click at [895, 21] on img at bounding box center [886, 35] width 22 height 35
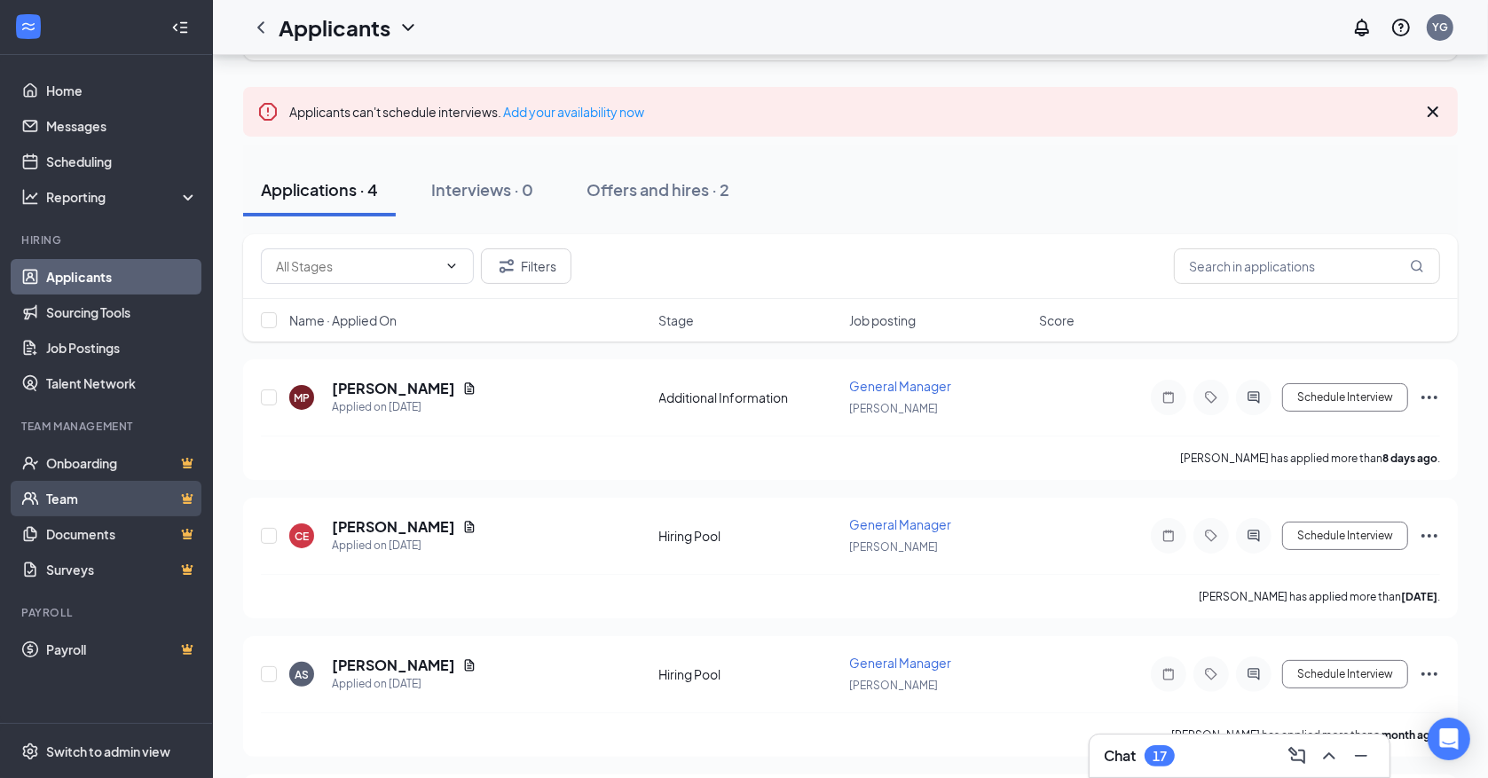
scroll to position [131, 0]
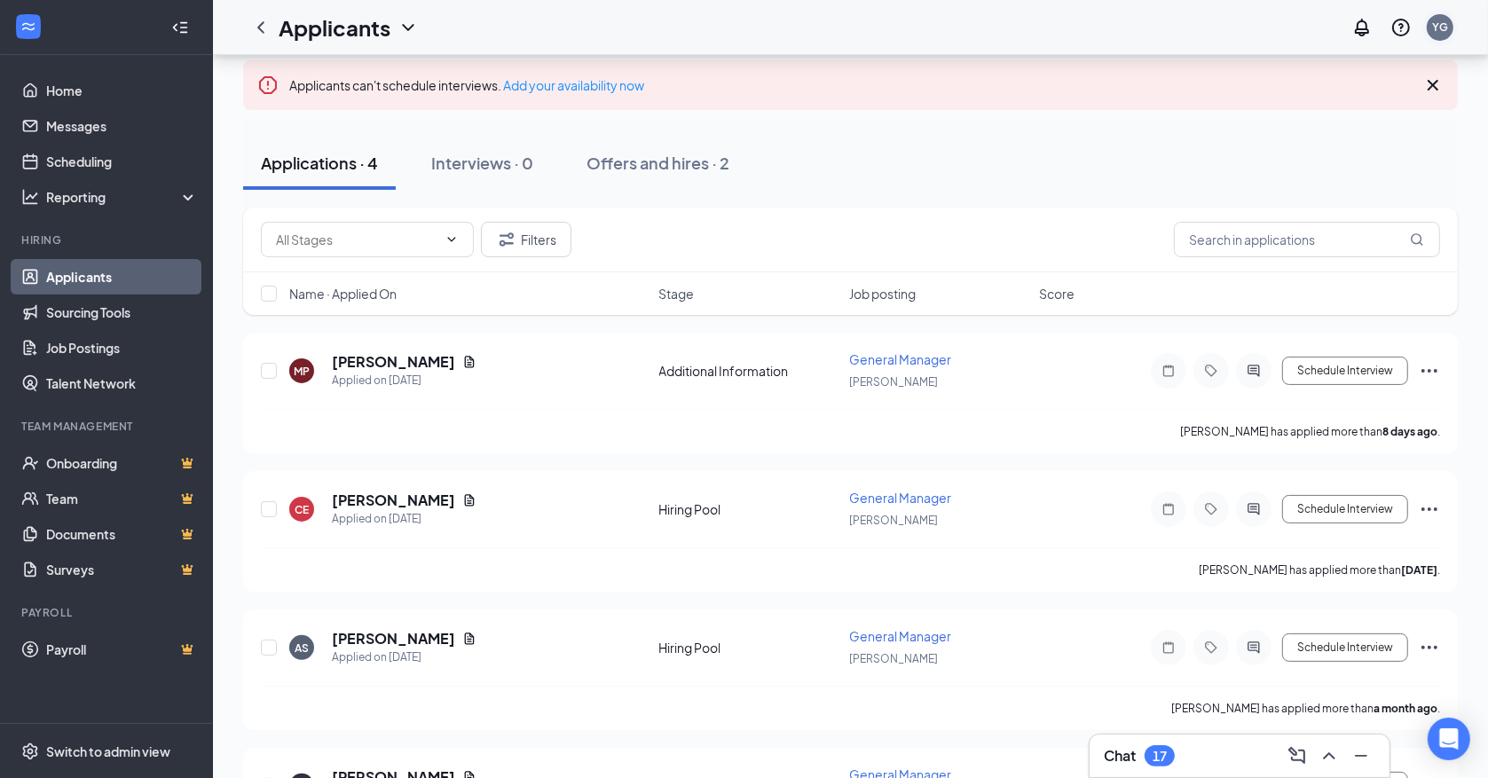
click at [1438, 35] on div "YG" at bounding box center [1440, 27] width 27 height 27
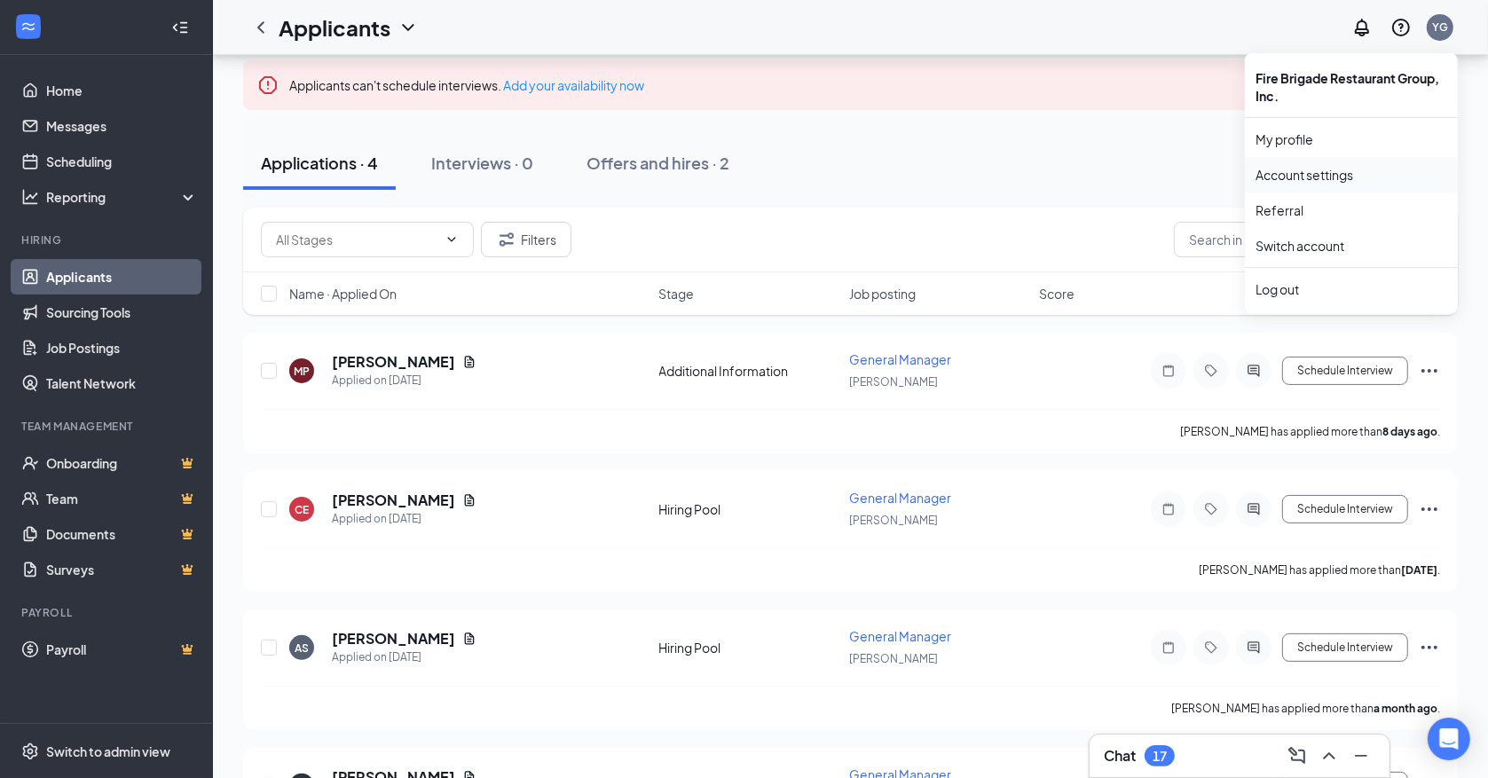
click at [1316, 171] on link "Account settings" at bounding box center [1351, 175] width 192 height 18
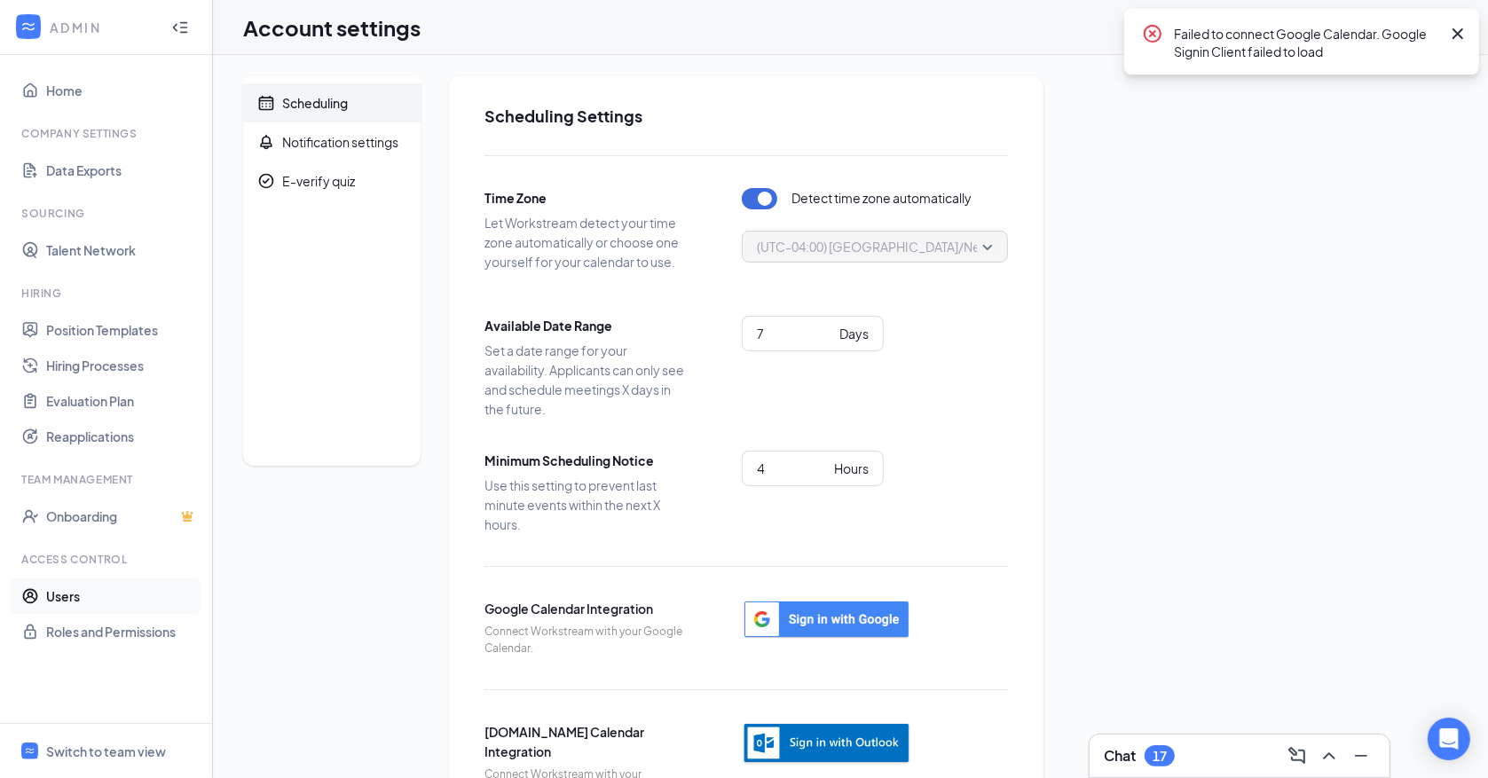
click at [70, 594] on link "Users" at bounding box center [122, 596] width 152 height 35
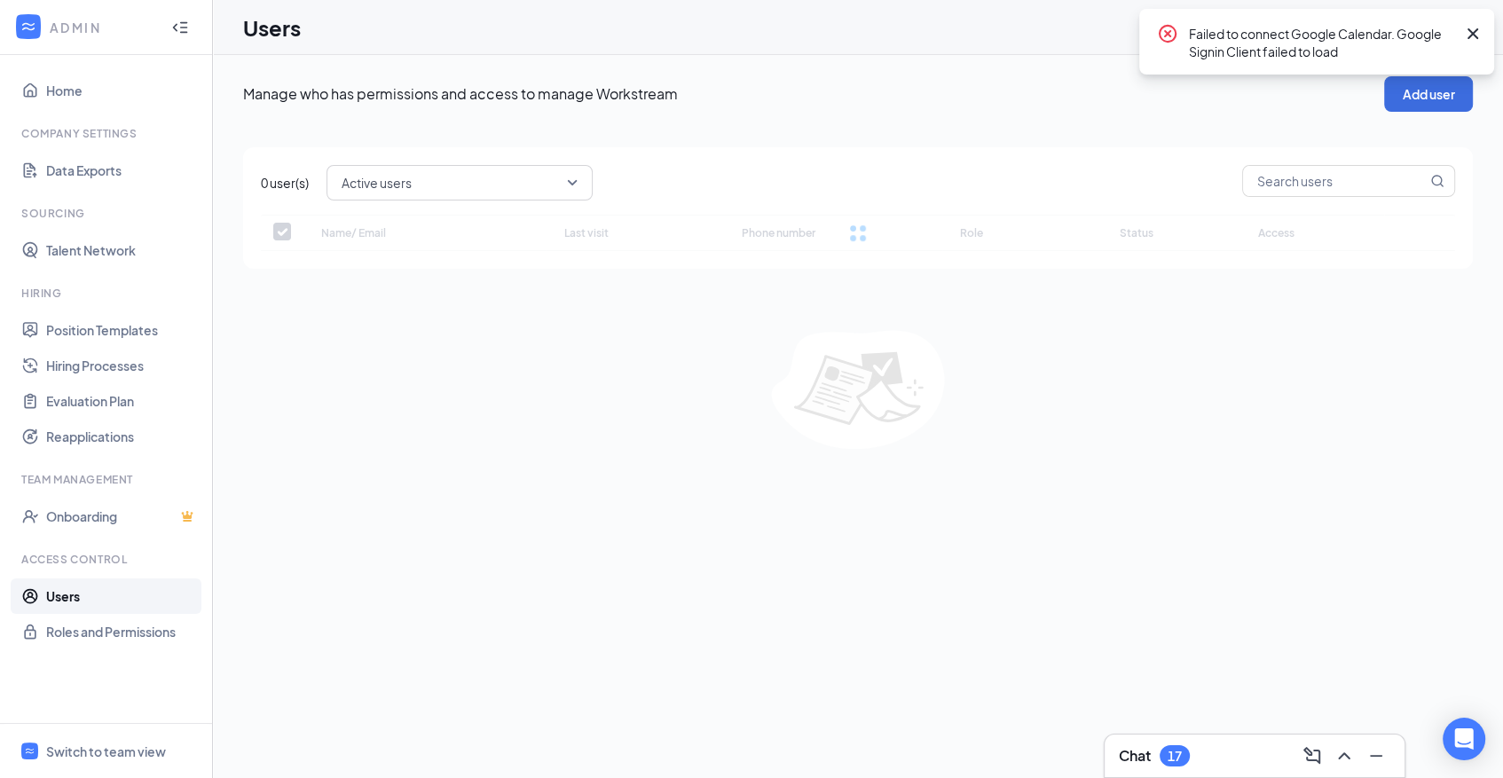
checkbox input "false"
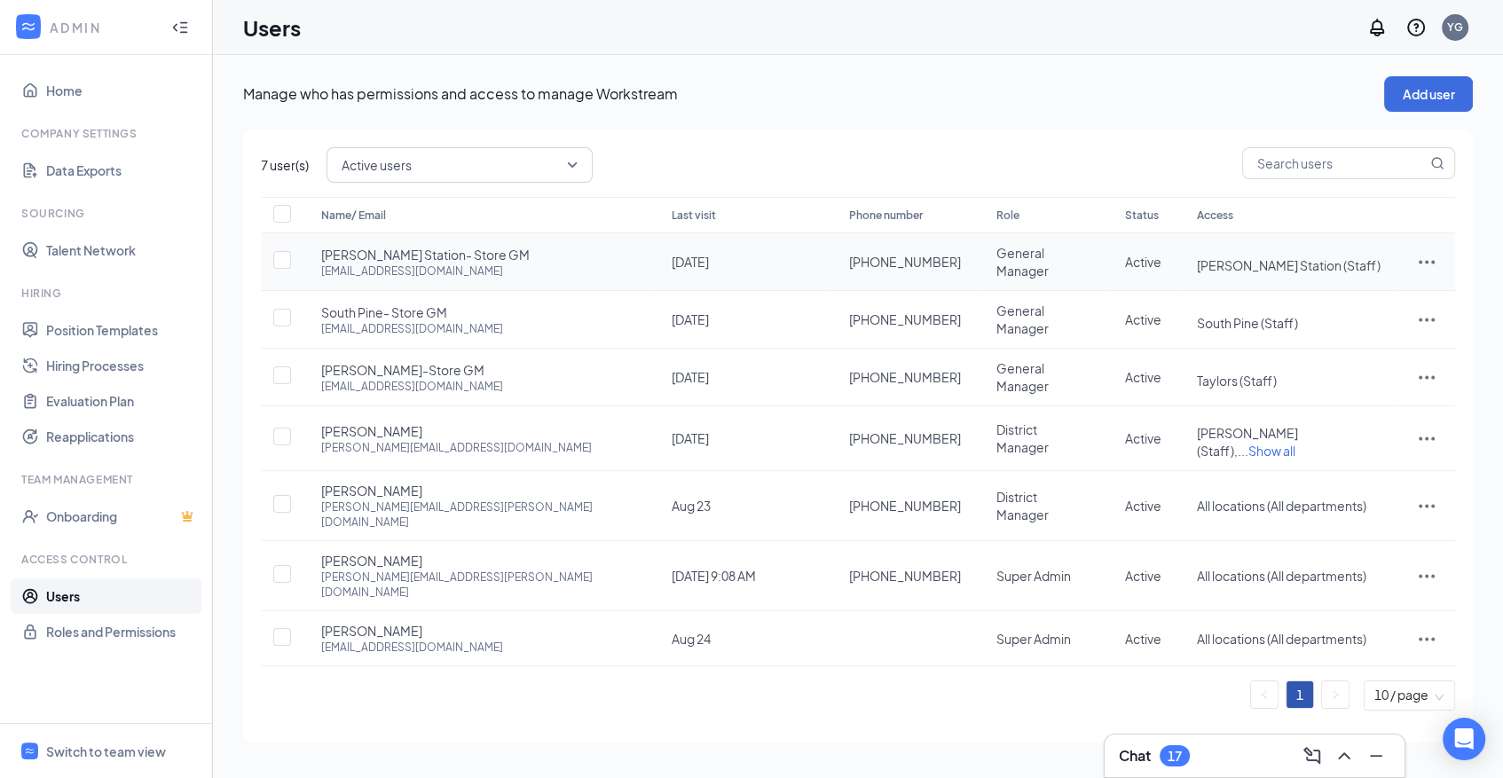
click at [1428, 261] on icon "ActionsIcon" at bounding box center [1426, 261] width 21 height 21
click at [1355, 299] on span "Edit user" at bounding box center [1338, 296] width 51 height 16
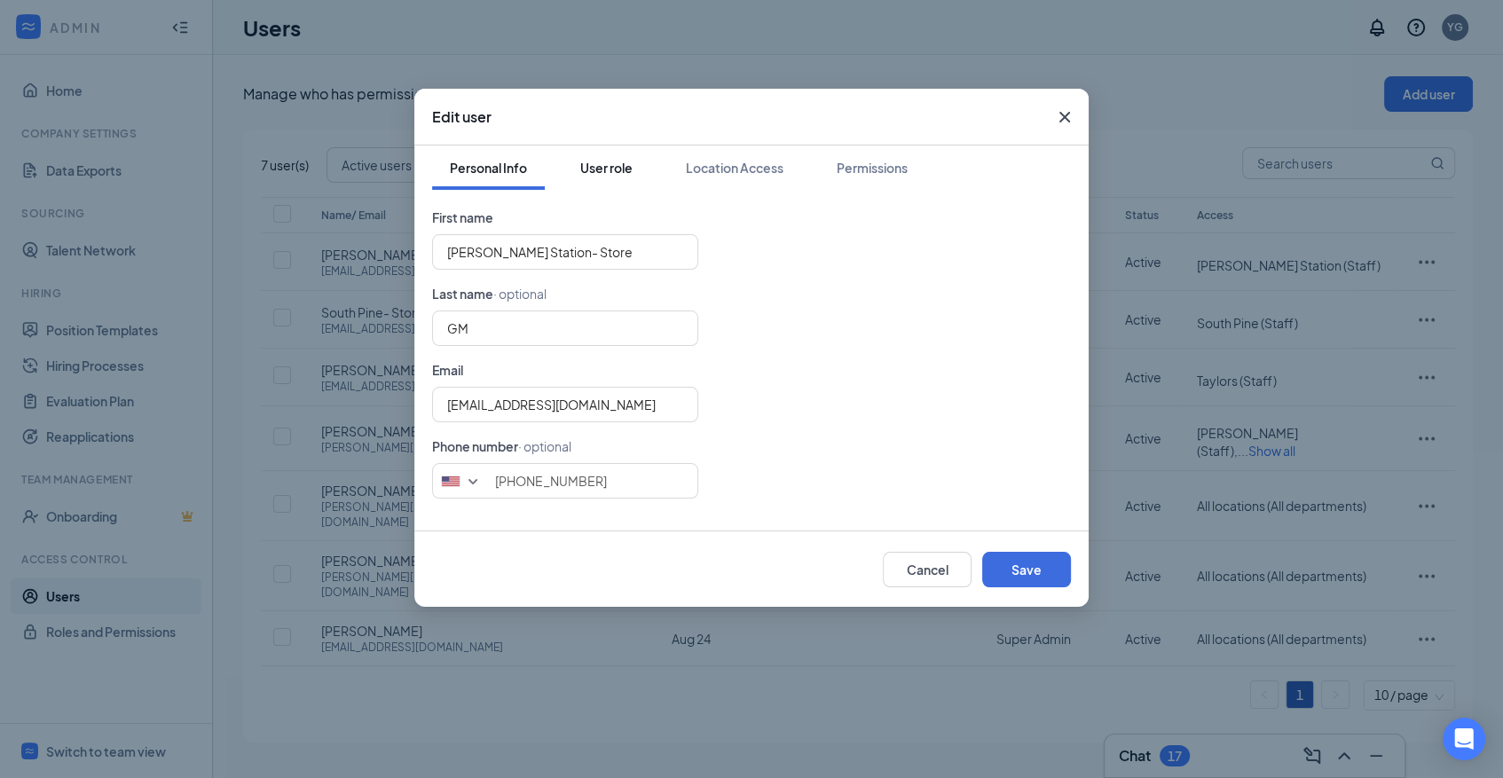
click at [597, 175] on div "User role" at bounding box center [606, 168] width 52 height 18
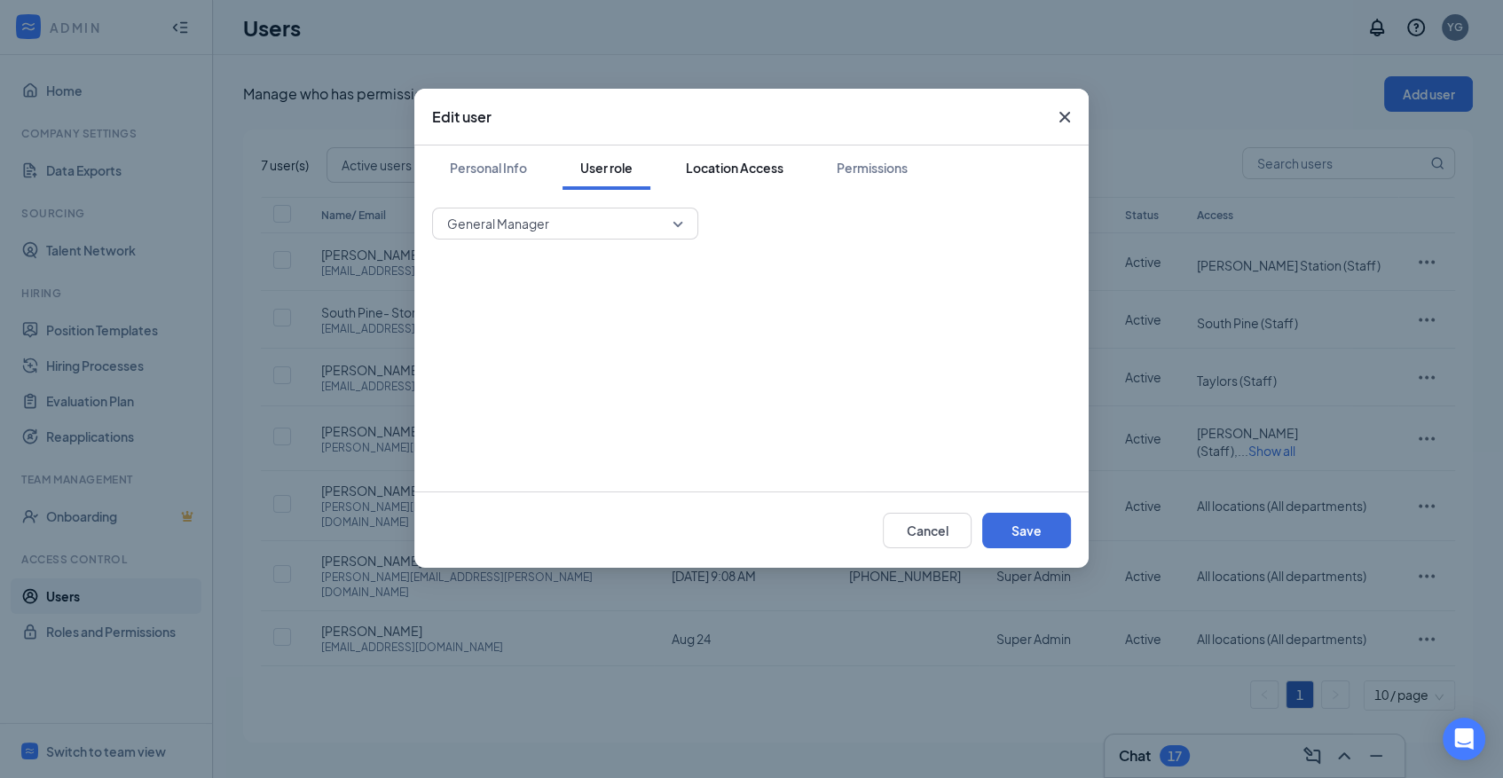
click at [740, 172] on div "Location Access" at bounding box center [735, 168] width 98 height 18
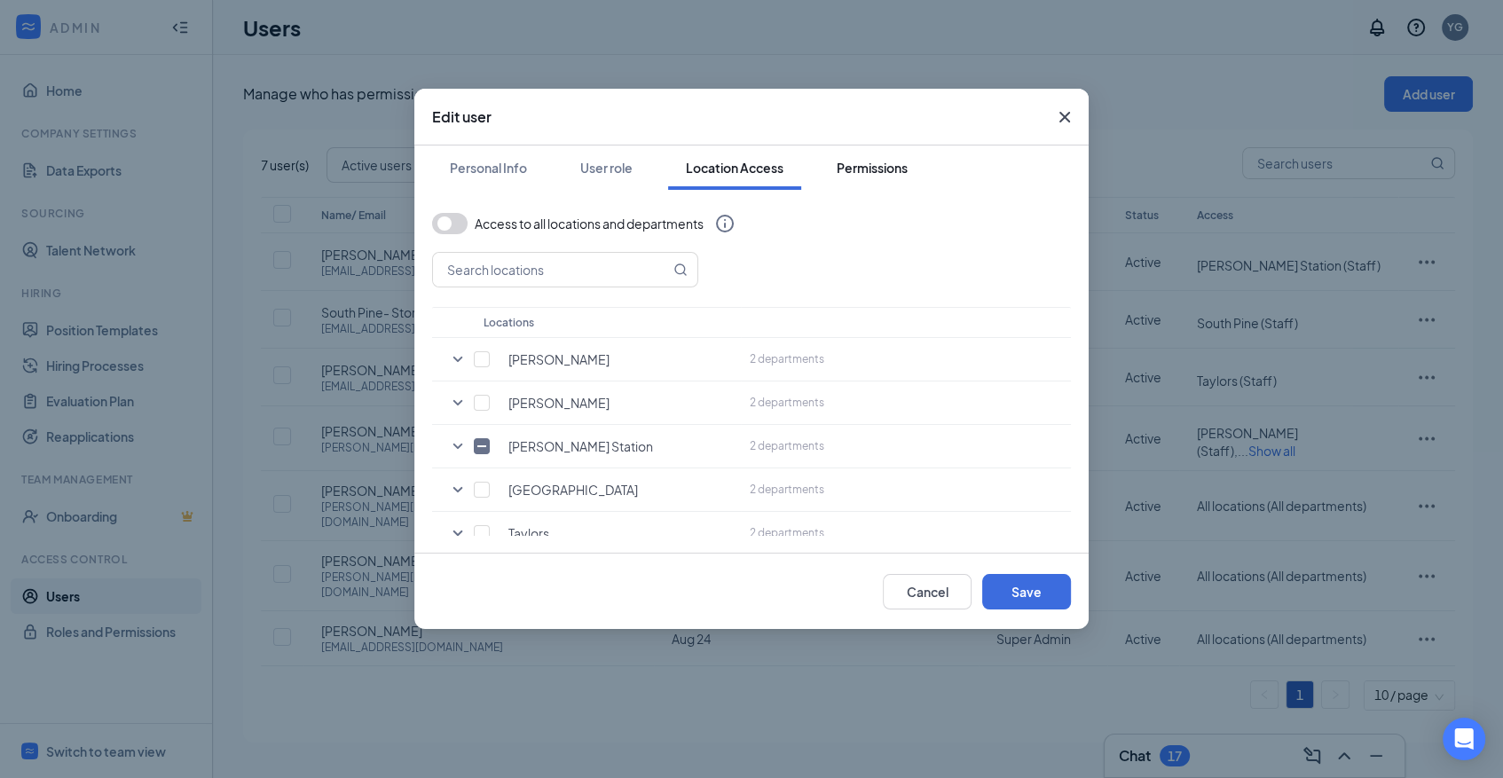
click at [878, 164] on div "Permissions" at bounding box center [872, 168] width 71 height 18
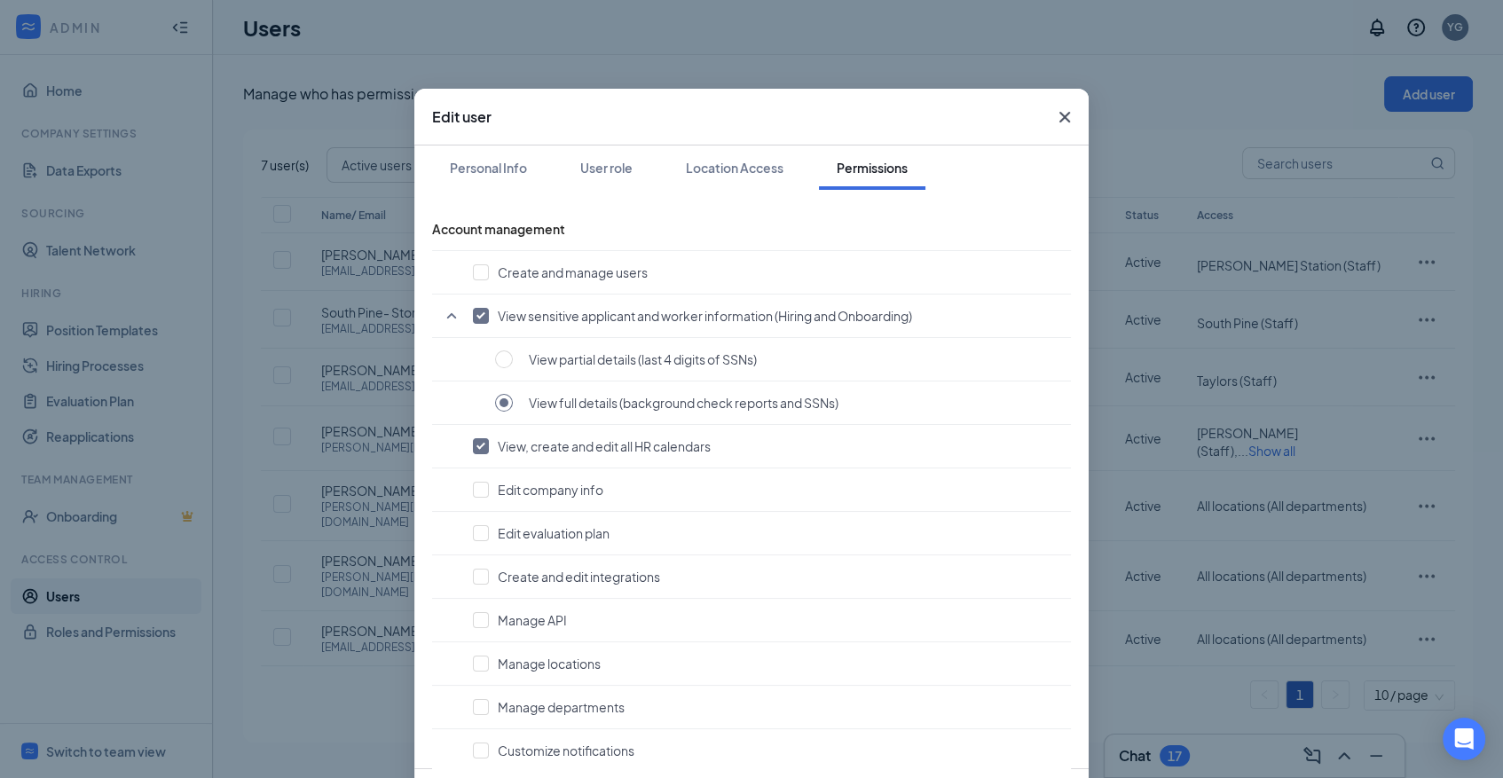
click at [1055, 112] on icon "Cross" at bounding box center [1064, 116] width 21 height 21
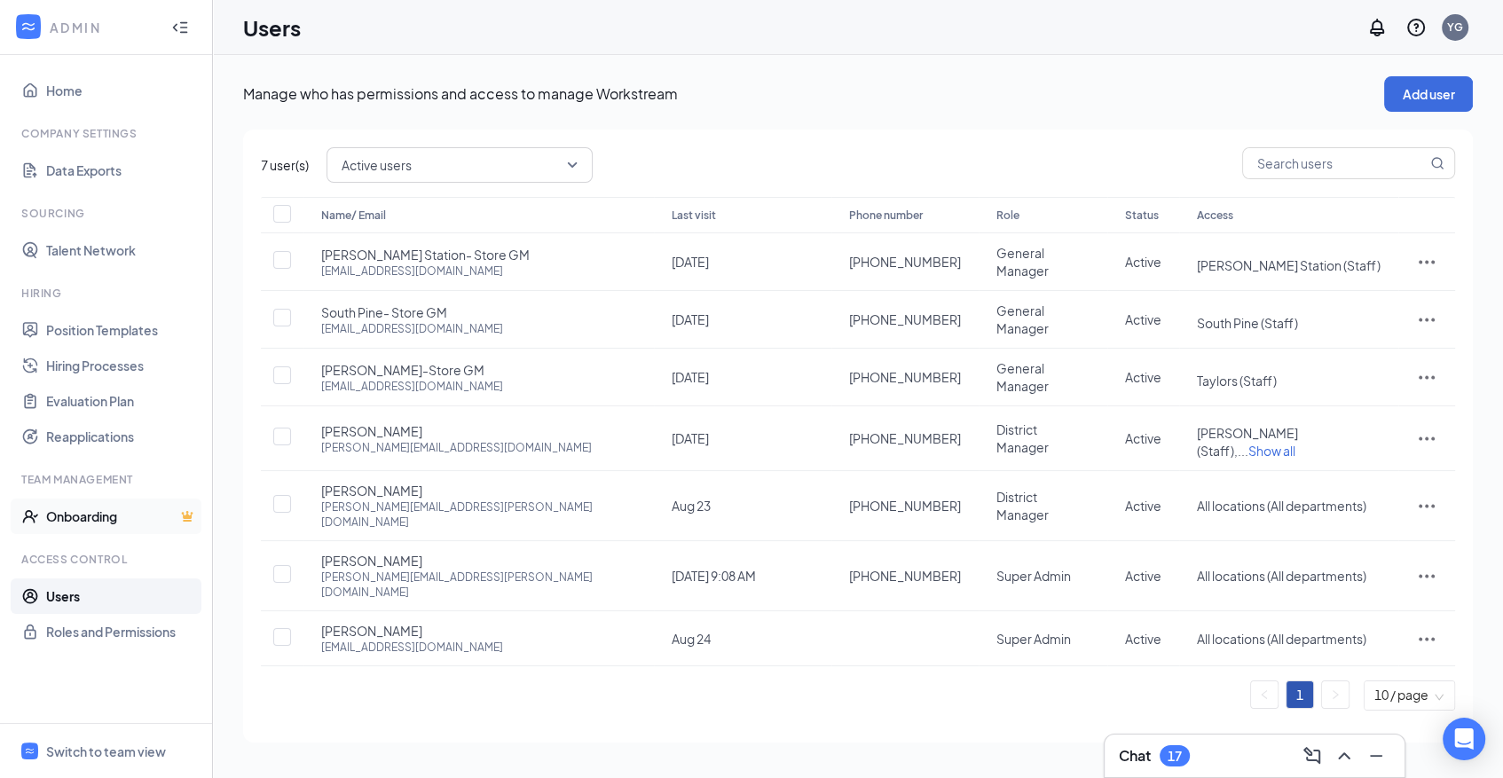
click at [102, 522] on link "Onboarding" at bounding box center [122, 516] width 152 height 35
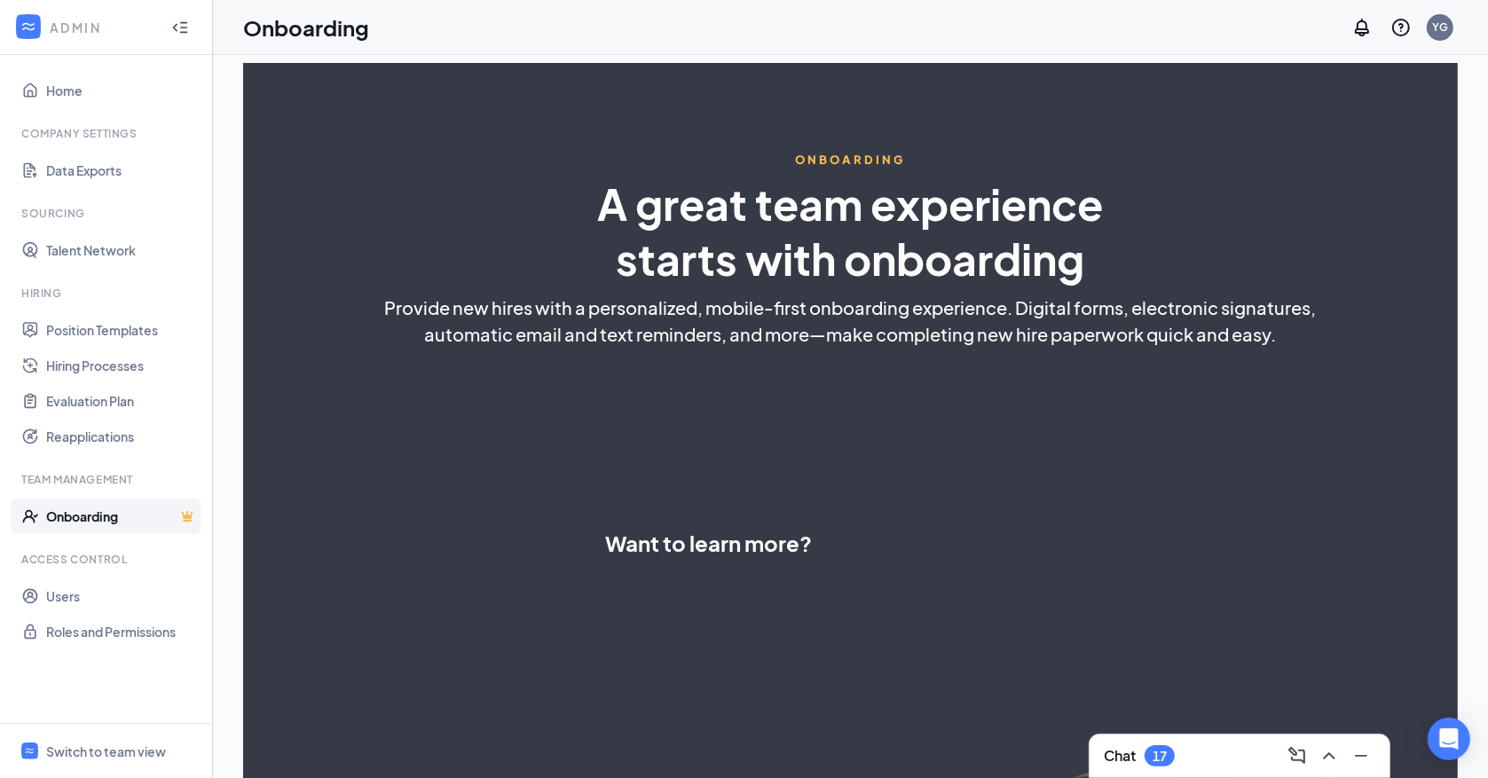
select select "US"
